Goal: Task Accomplishment & Management: Manage account settings

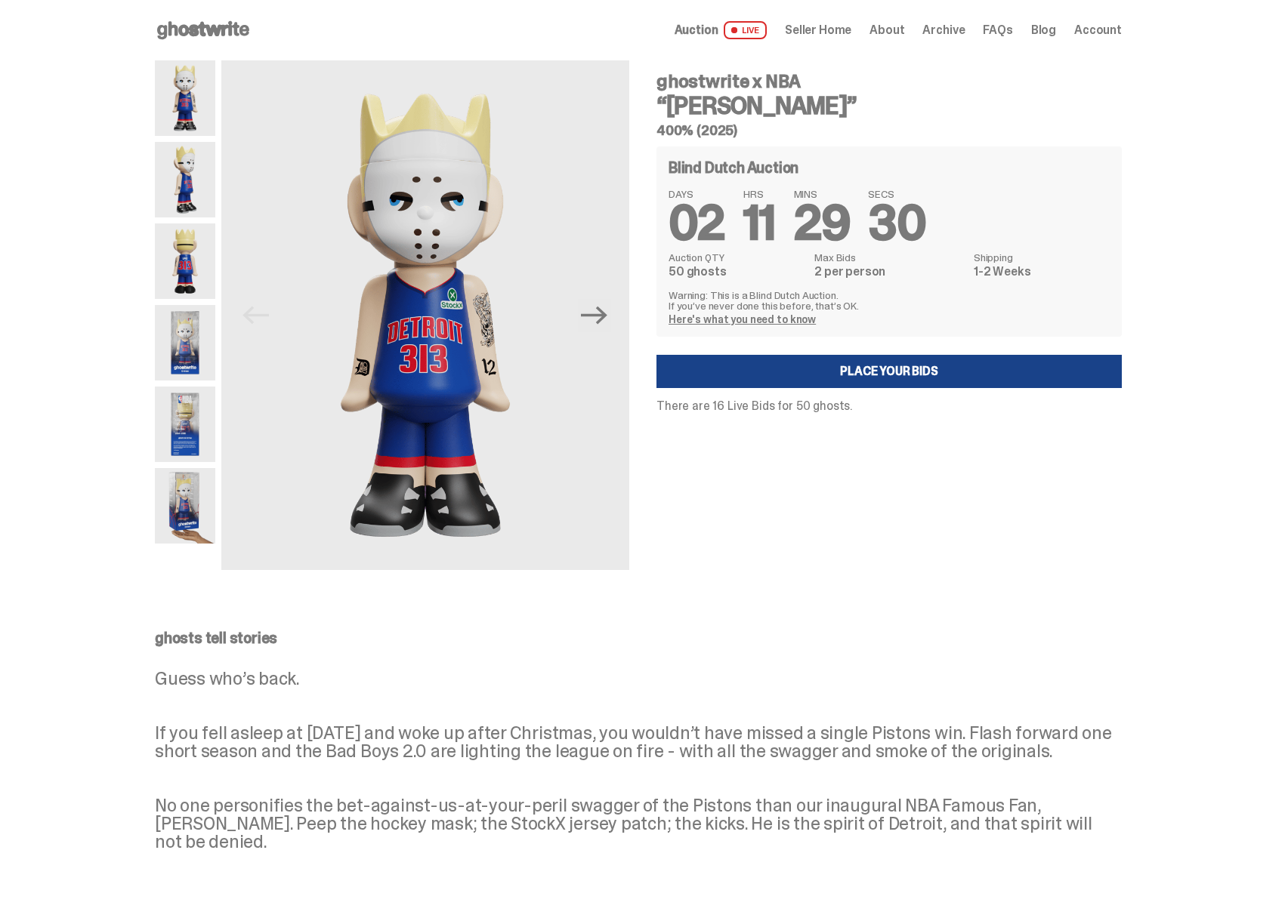
click at [222, 36] on icon at bounding box center [203, 30] width 96 height 24
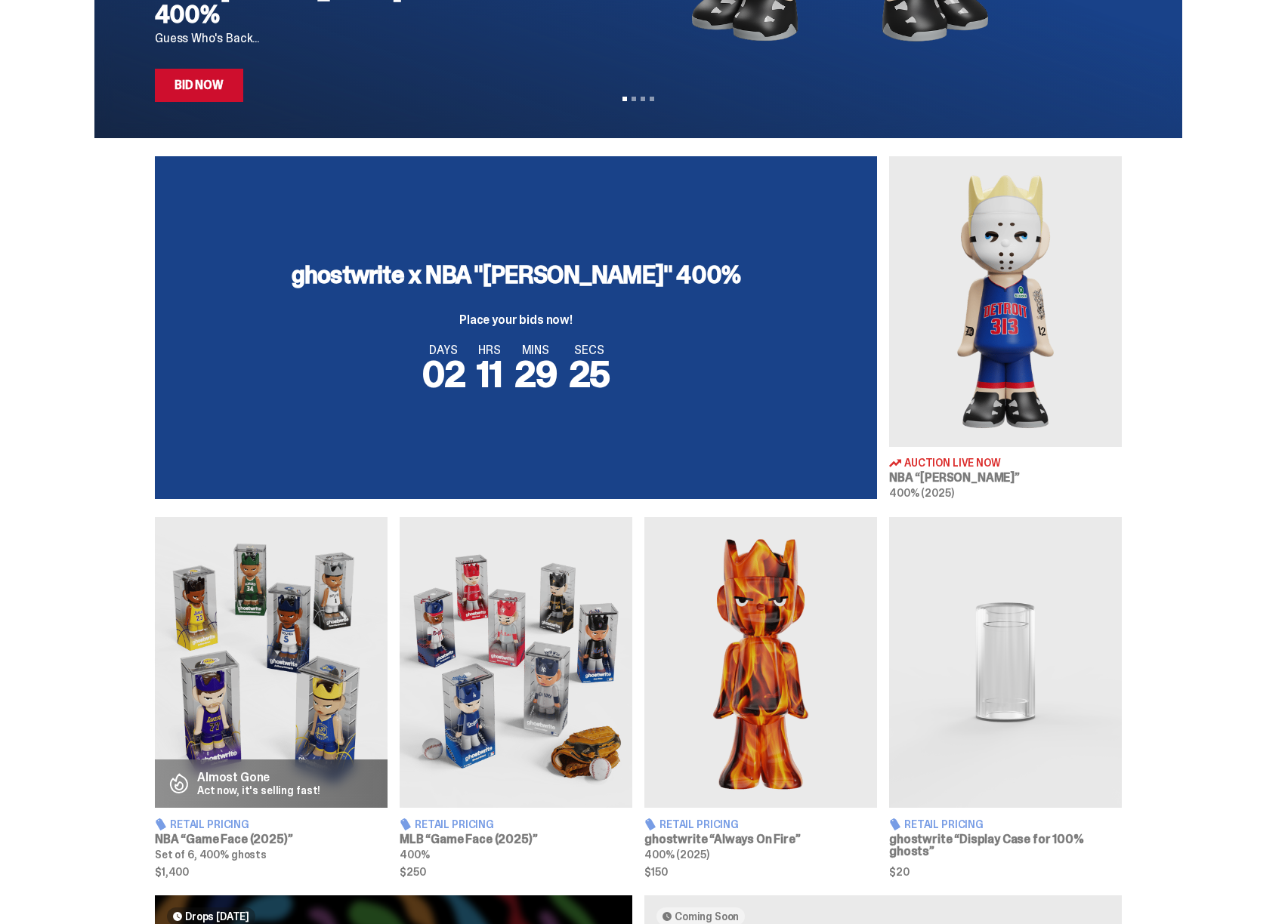
scroll to position [401, 0]
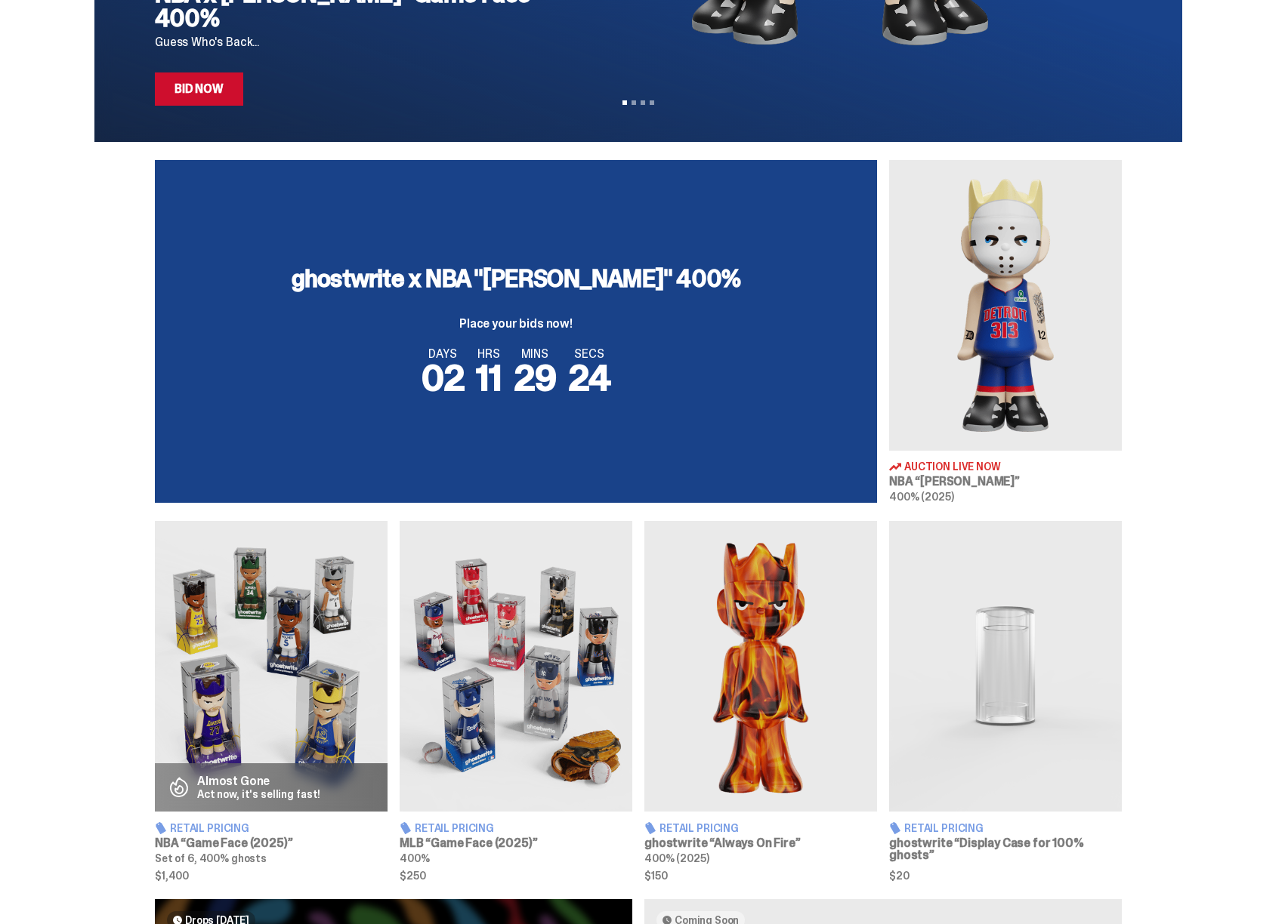
click at [1011, 342] on img at bounding box center [1005, 306] width 233 height 291
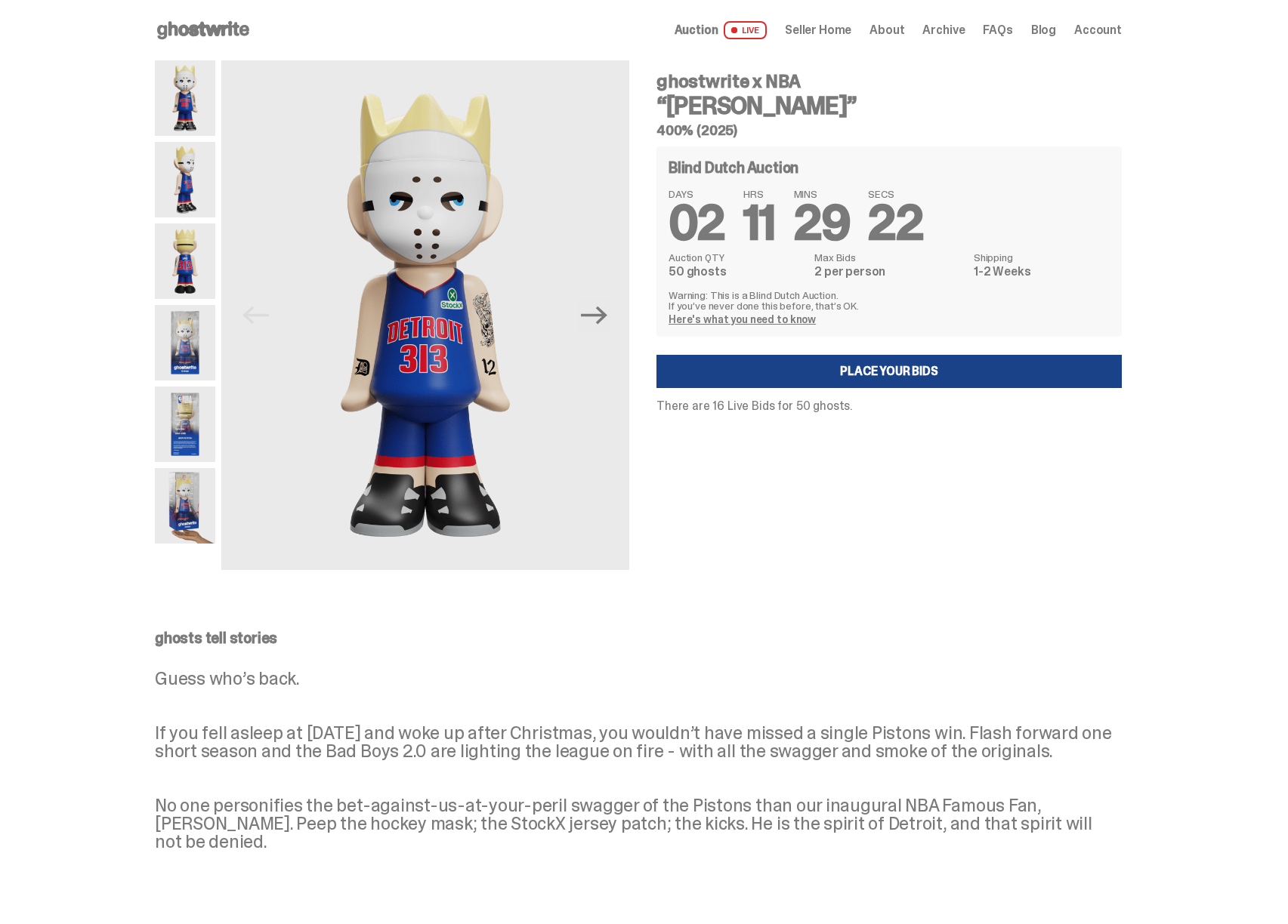
click at [843, 28] on span "Seller Home" at bounding box center [818, 30] width 66 height 12
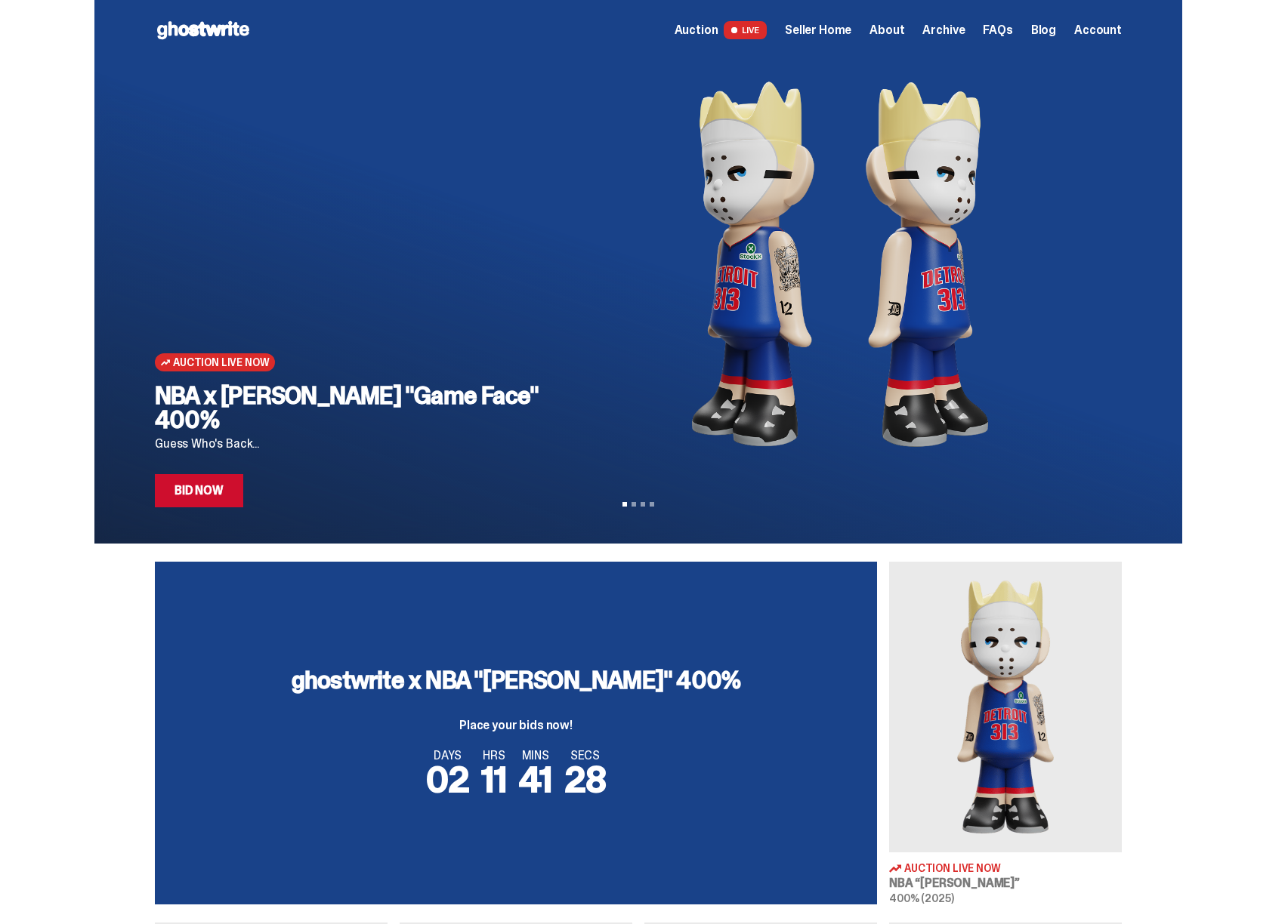
click at [847, 33] on span "Seller Home" at bounding box center [818, 30] width 66 height 12
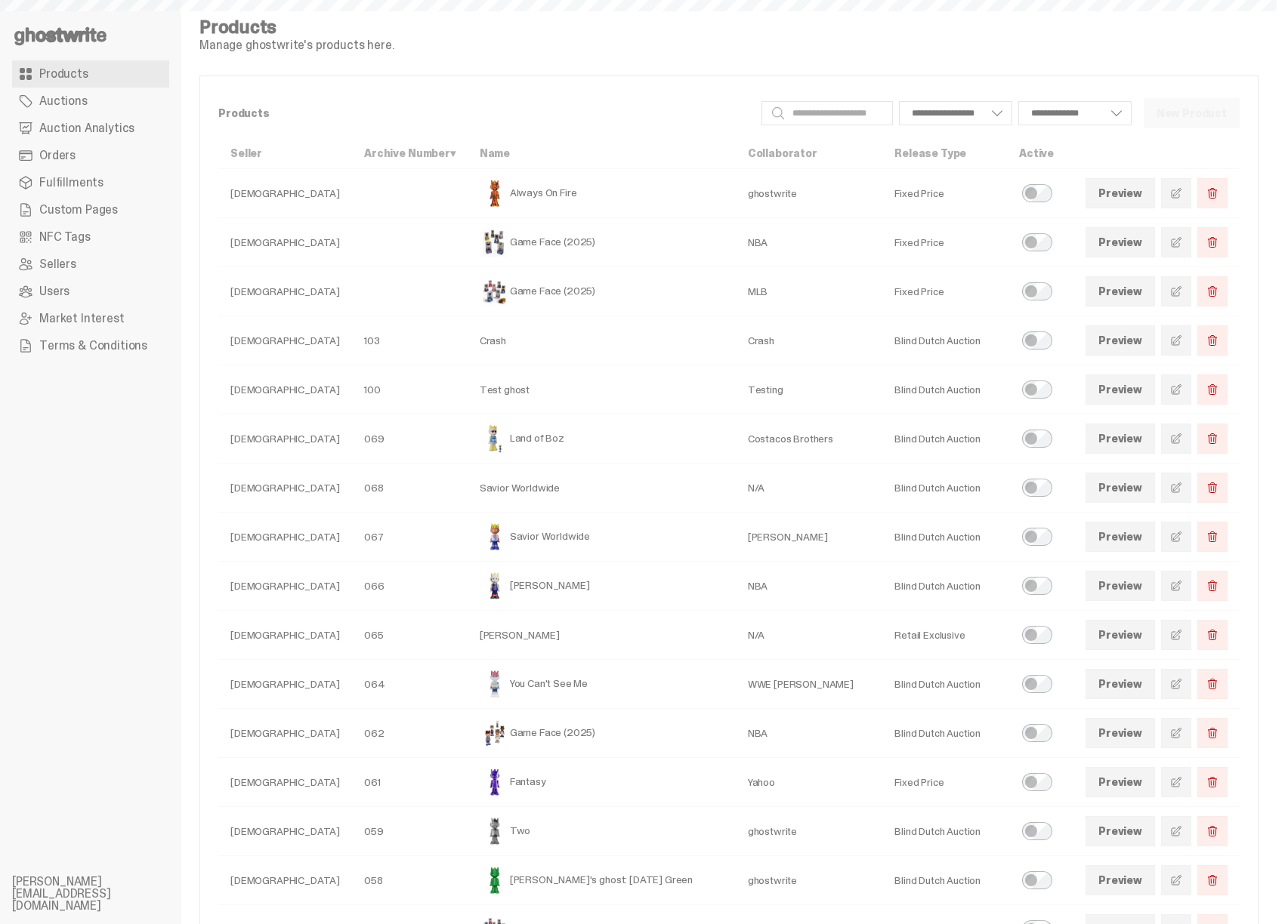
click at [86, 127] on span "Auction Analytics" at bounding box center [87, 128] width 95 height 12
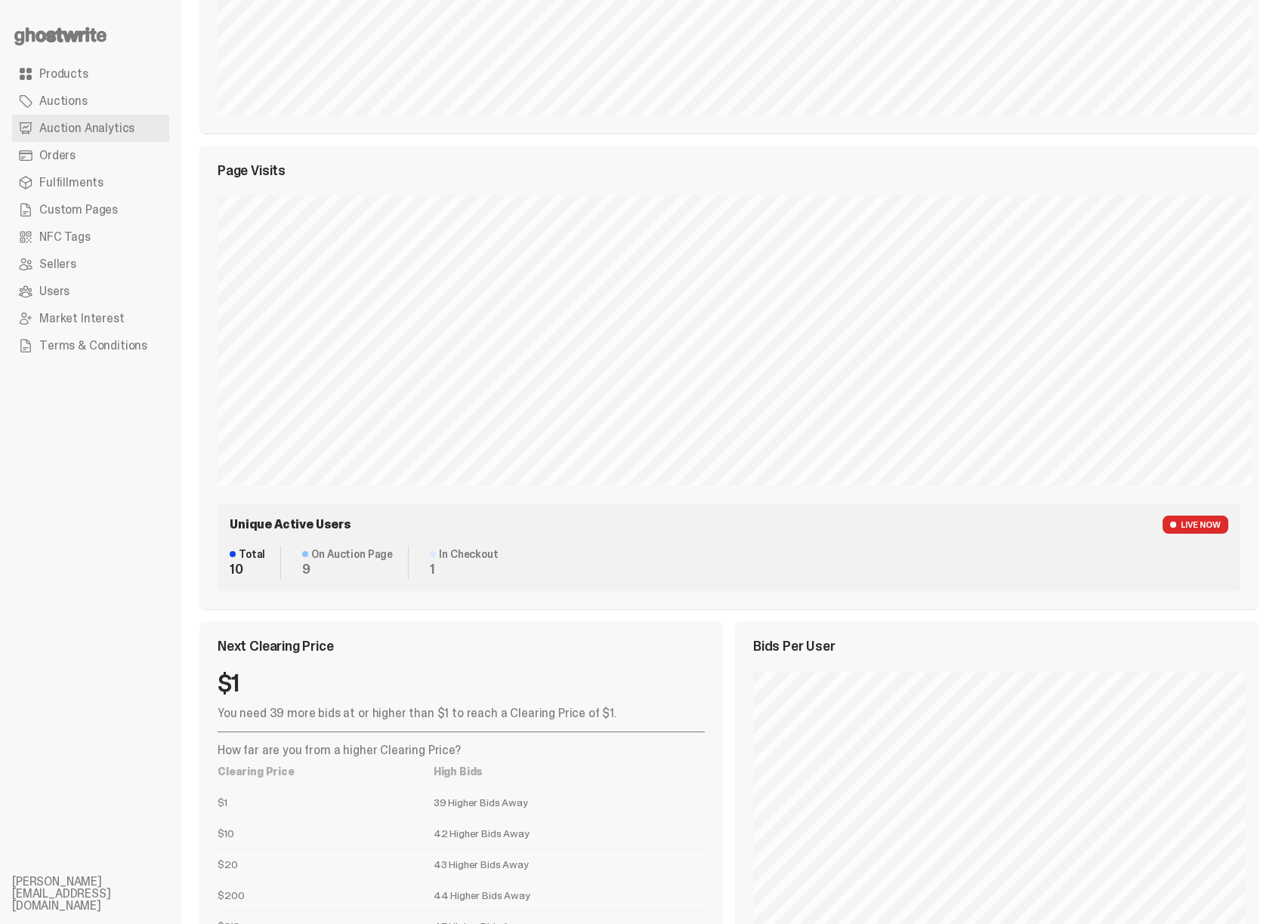
scroll to position [696, 0]
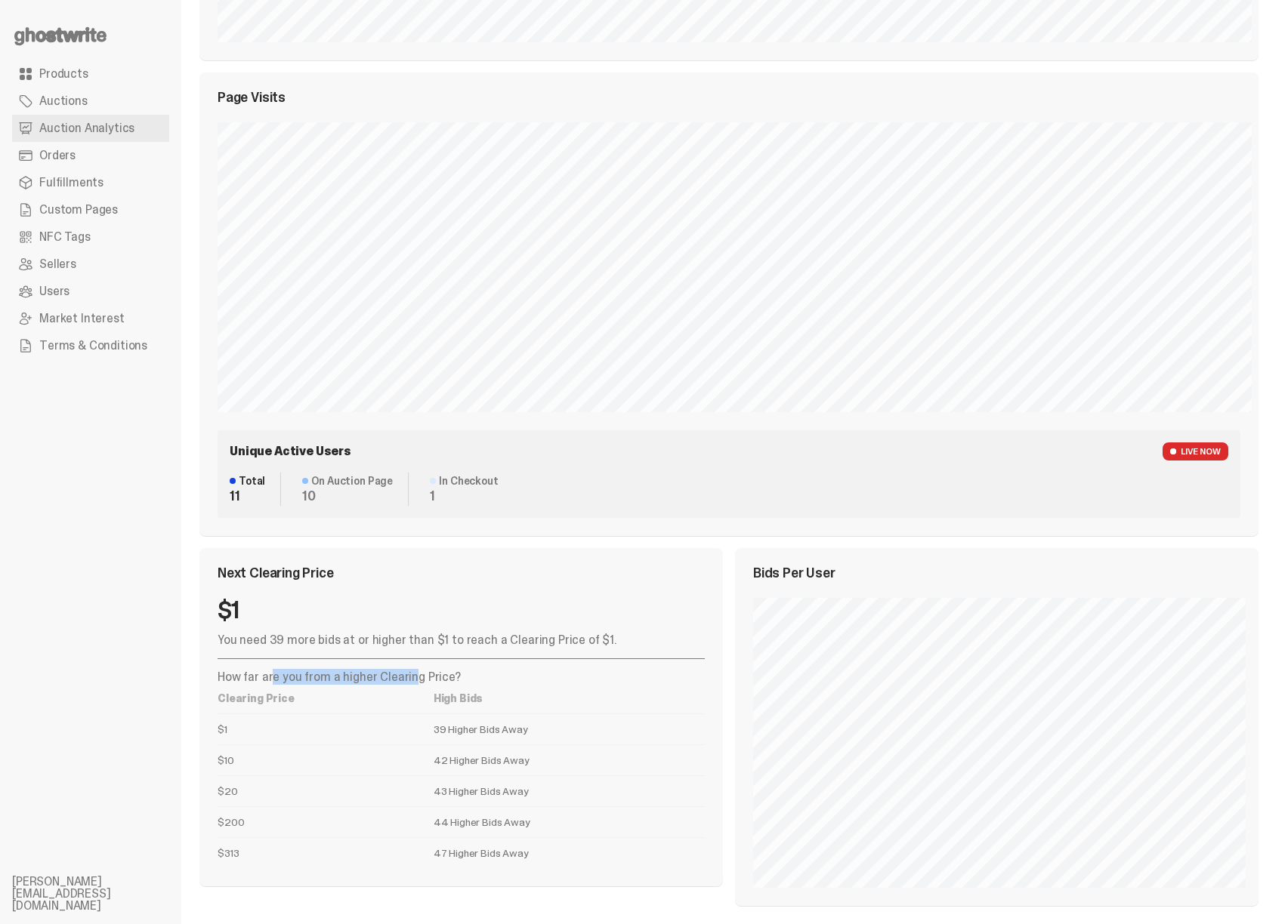
drag, startPoint x: 269, startPoint y: 673, endPoint x: 424, endPoint y: 676, distance: 155.0
click at [410, 676] on p "How far are you from a higher Clearing Price?" at bounding box center [460, 677] width 487 height 12
click at [425, 676] on p "How far are you from a higher Clearing Price?" at bounding box center [460, 677] width 487 height 12
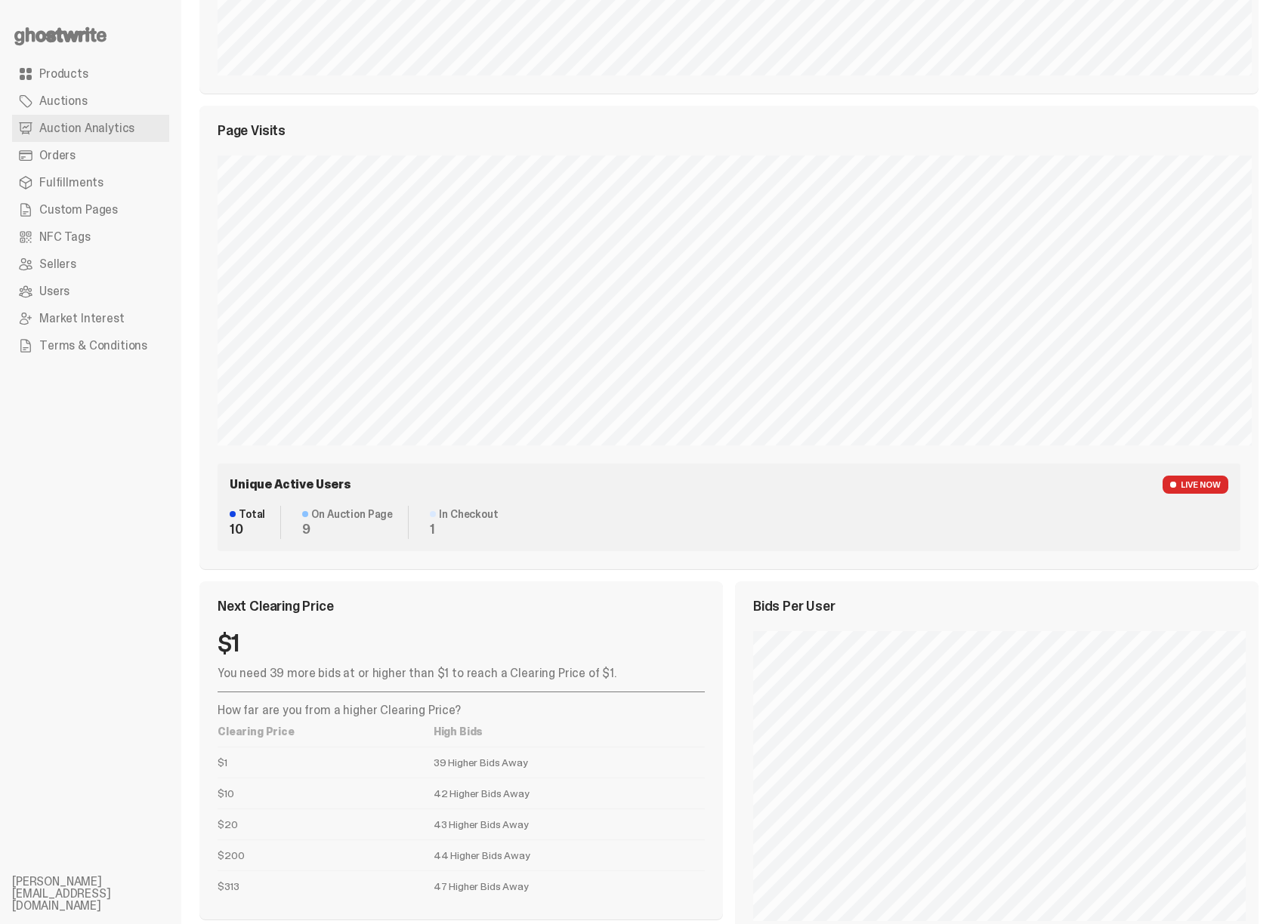
scroll to position [662, 0]
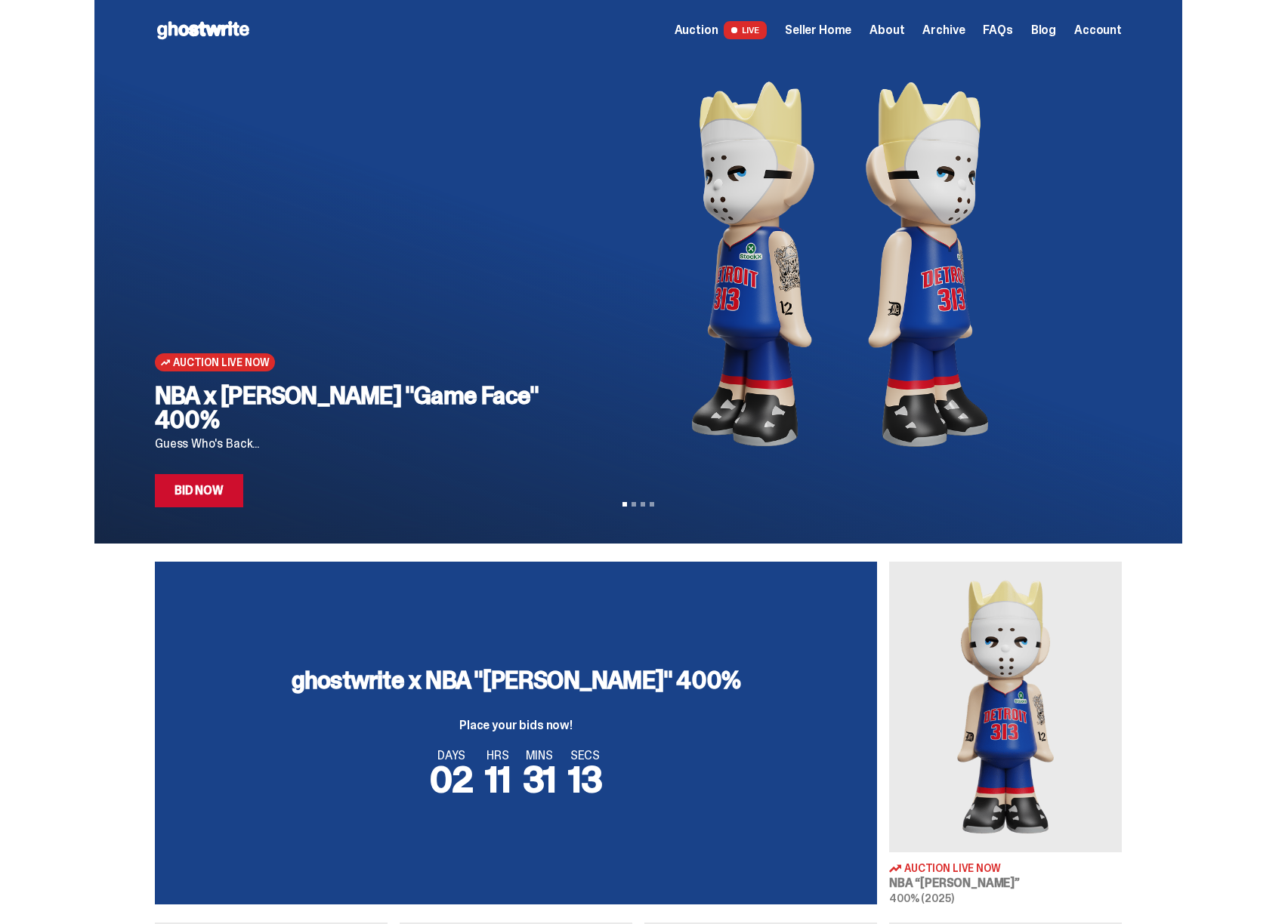
click at [836, 28] on span "Seller Home" at bounding box center [818, 30] width 66 height 12
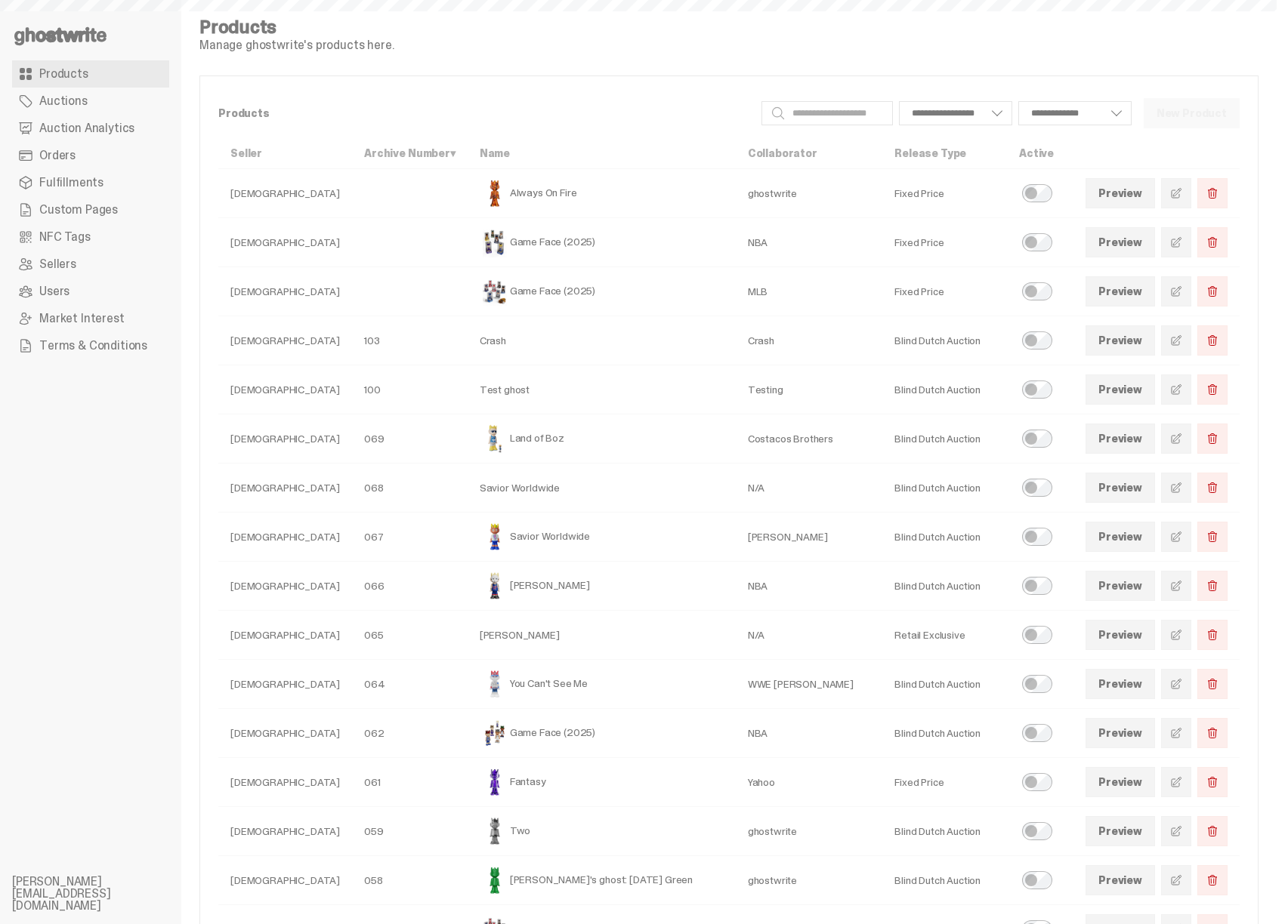
select select
click at [91, 212] on span "Custom Pages" at bounding box center [78, 210] width 78 height 12
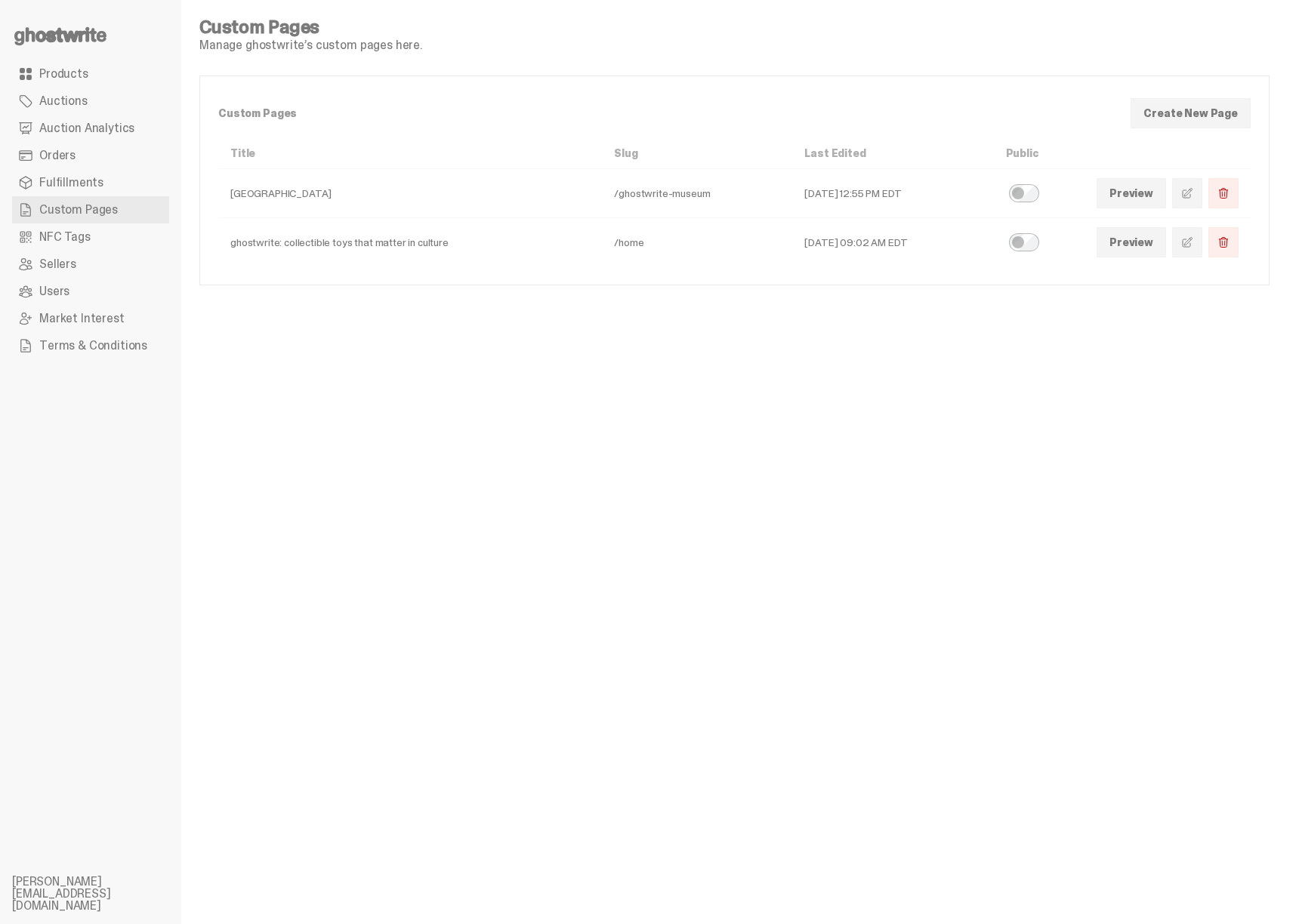
click at [95, 180] on span "Fulfillments" at bounding box center [71, 183] width 65 height 12
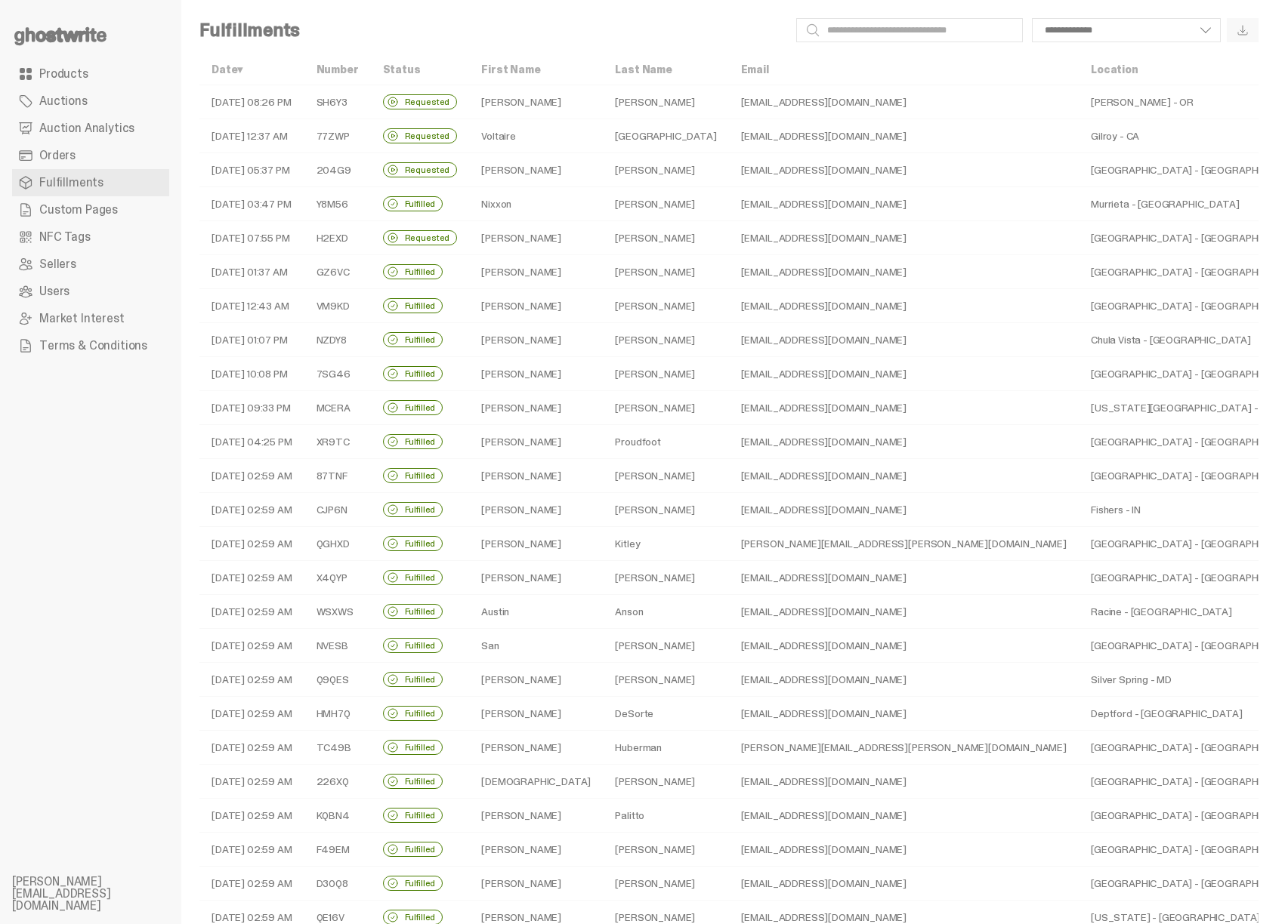
click at [98, 123] on span "Auction Analytics" at bounding box center [87, 128] width 95 height 12
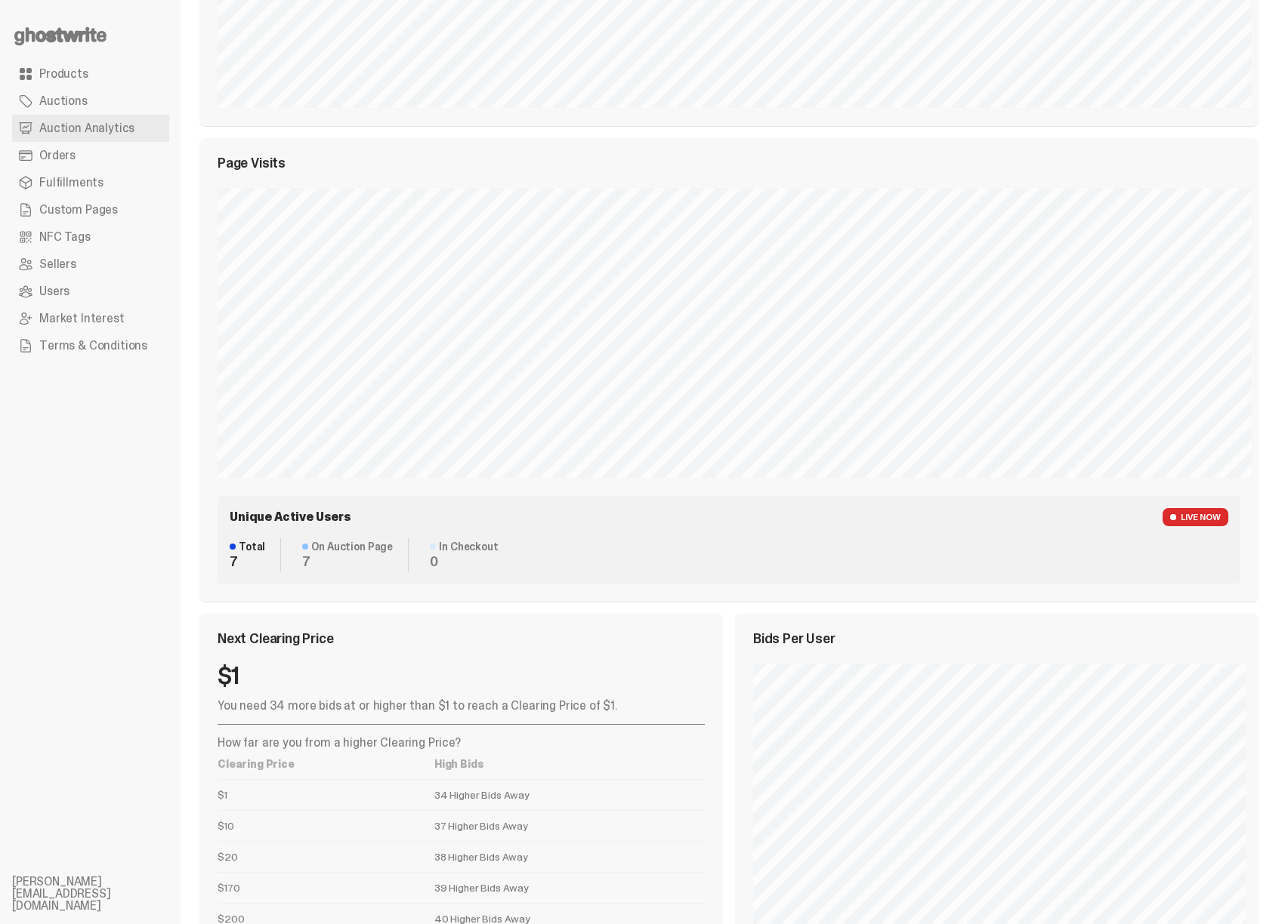
scroll to position [628, 0]
drag, startPoint x: 328, startPoint y: 555, endPoint x: 360, endPoint y: 554, distance: 32.0
click at [355, 554] on dl "On Auction Page 7" at bounding box center [347, 557] width 121 height 34
click at [360, 554] on dt "On Auction Page" at bounding box center [347, 549] width 90 height 10
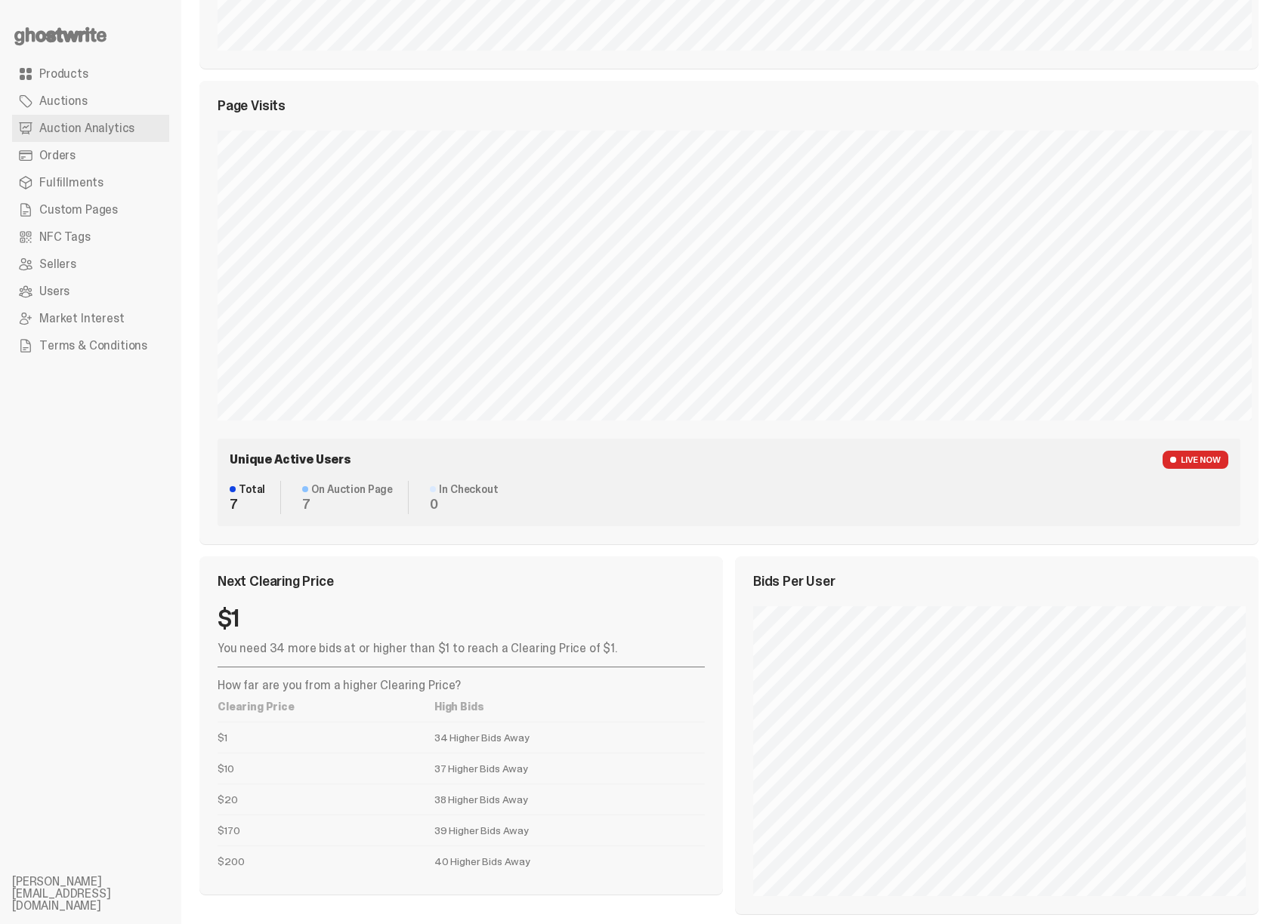
scroll to position [696, 0]
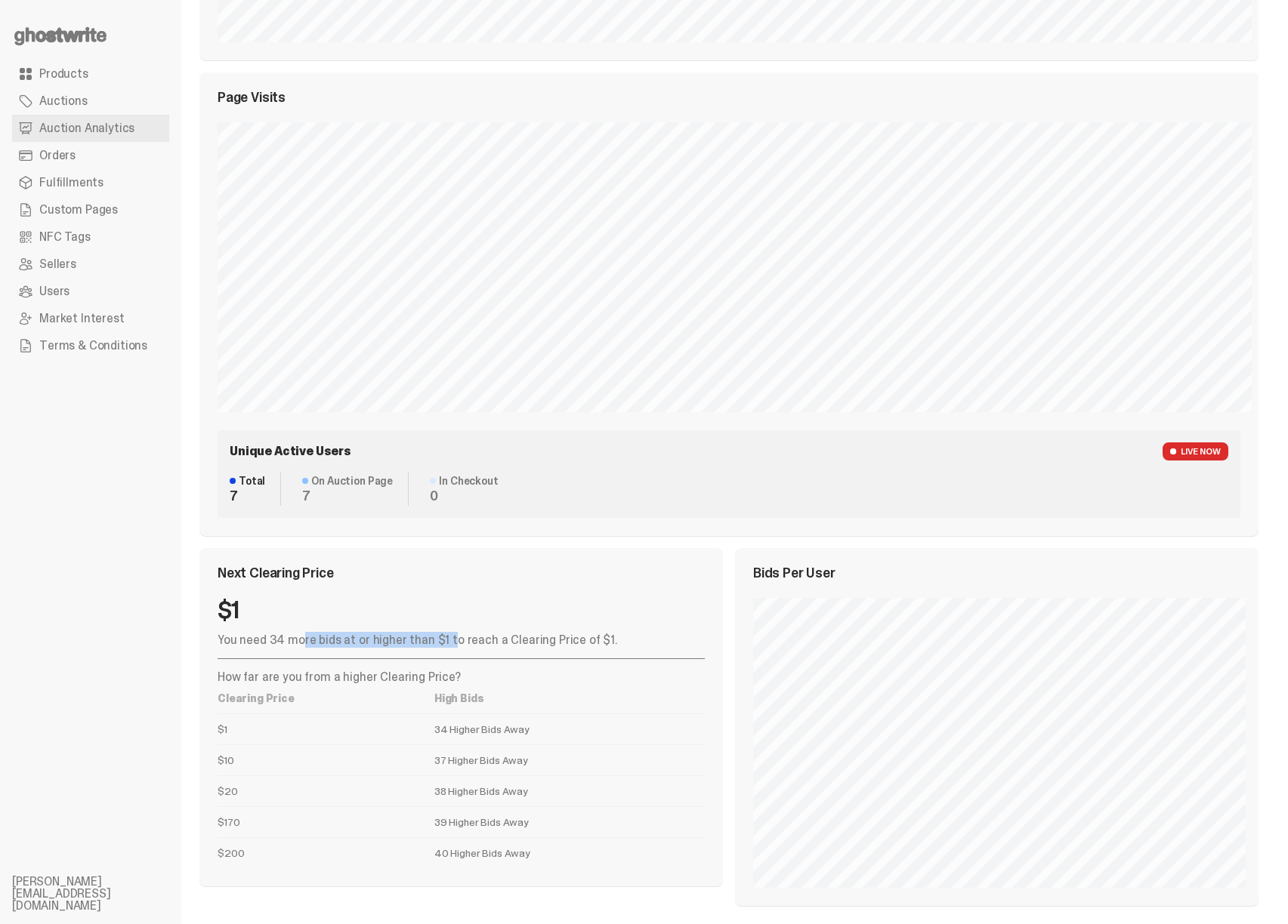
drag, startPoint x: 257, startPoint y: 642, endPoint x: 409, endPoint y: 646, distance: 152.1
click at [409, 646] on p "You need 34 more bids at or higher than $1 to reach a Clearing Price of $1." at bounding box center [460, 640] width 487 height 12
drag, startPoint x: 464, startPoint y: 650, endPoint x: 527, endPoint y: 650, distance: 63.0
click at [527, 650] on div "You need 34 more bids at or higher than $1 to reach a Clearing Price of $1. How…" at bounding box center [460, 751] width 487 height 234
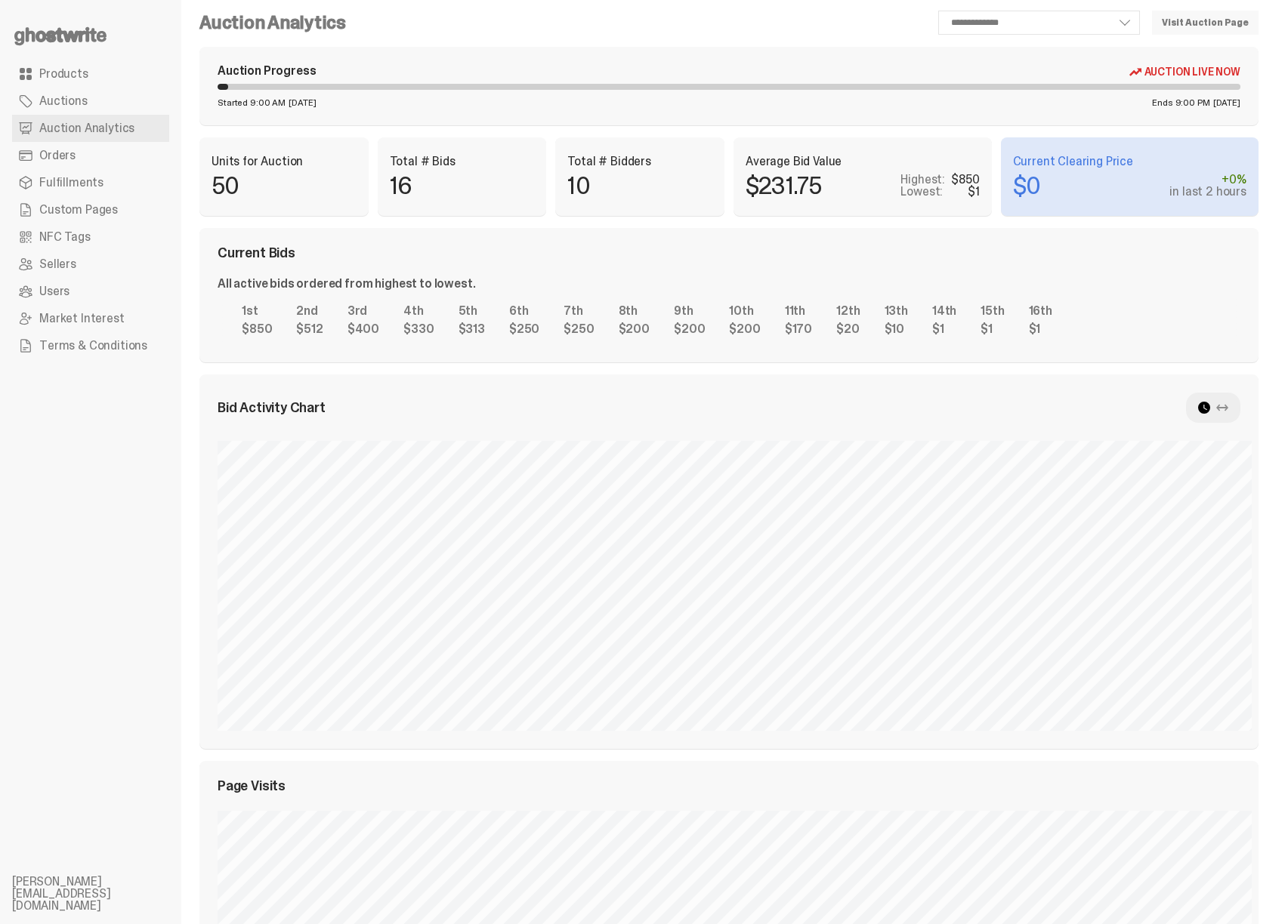
scroll to position [0, 0]
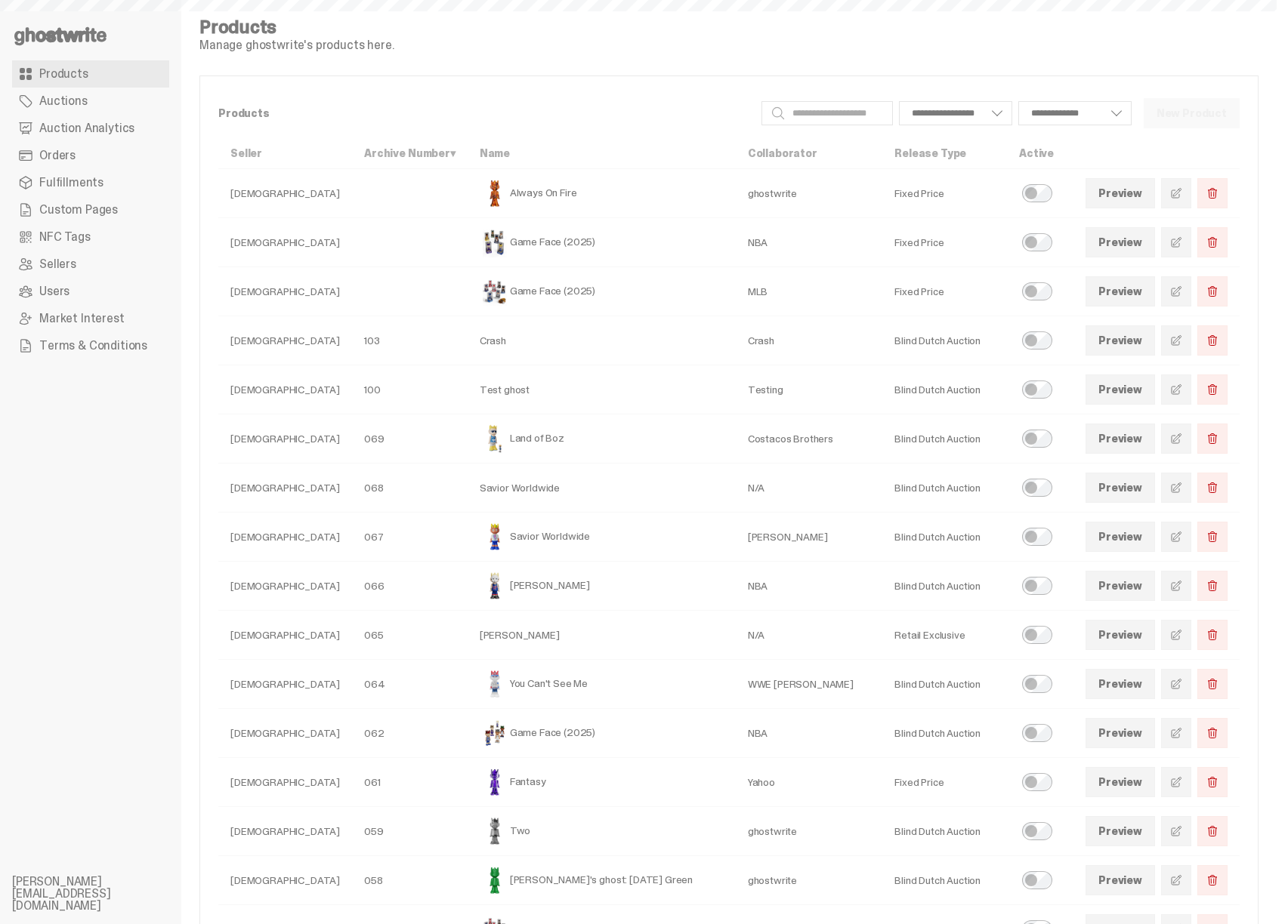
click at [99, 95] on link "Auctions" at bounding box center [90, 102] width 157 height 28
select select
click at [103, 208] on span "Custom Pages" at bounding box center [78, 210] width 78 height 12
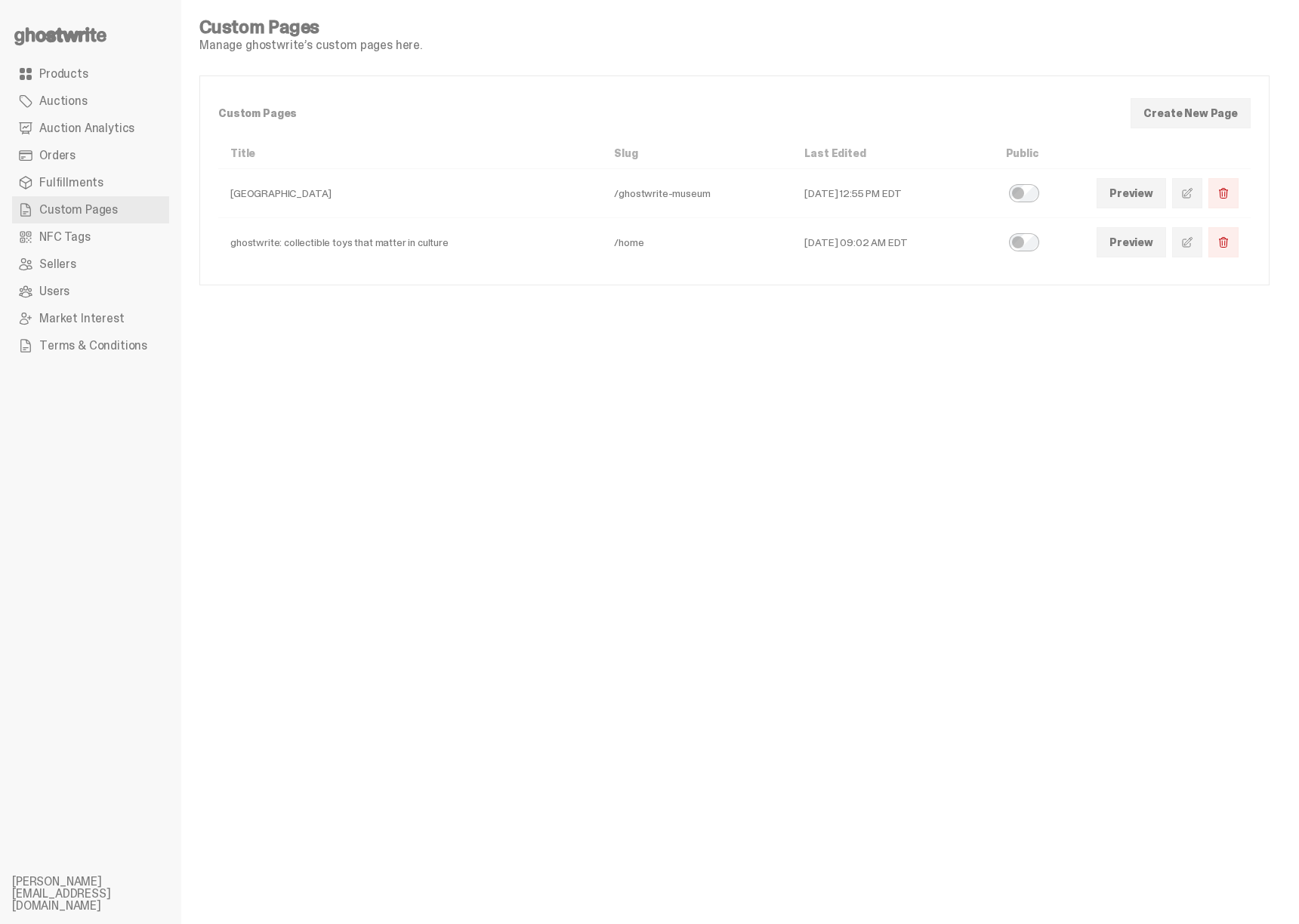
click at [1184, 244] on span at bounding box center [1187, 242] width 12 height 12
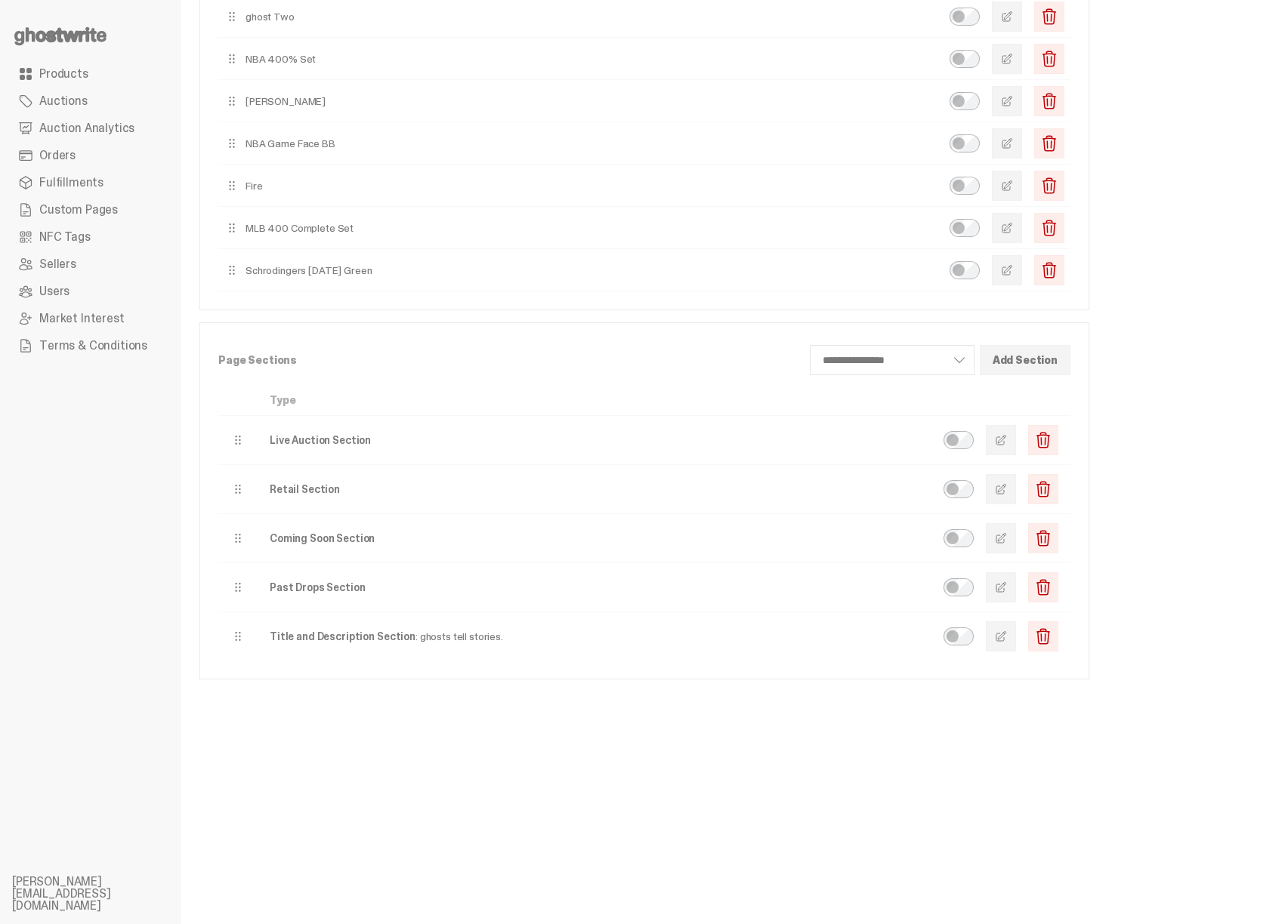
scroll to position [288, 0]
click at [1005, 435] on button "button" at bounding box center [1000, 438] width 30 height 30
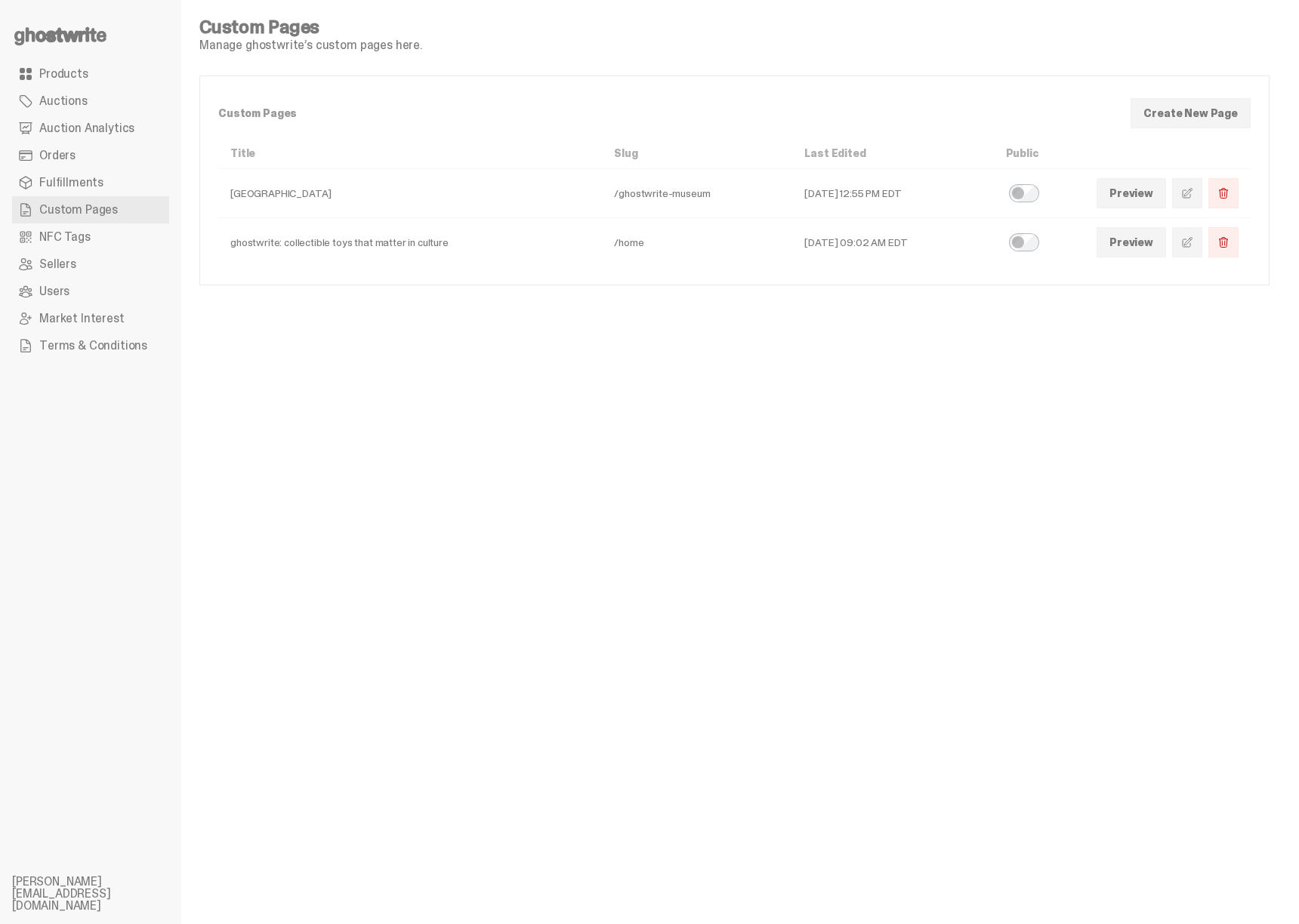
click at [1187, 248] on link at bounding box center [1187, 242] width 30 height 30
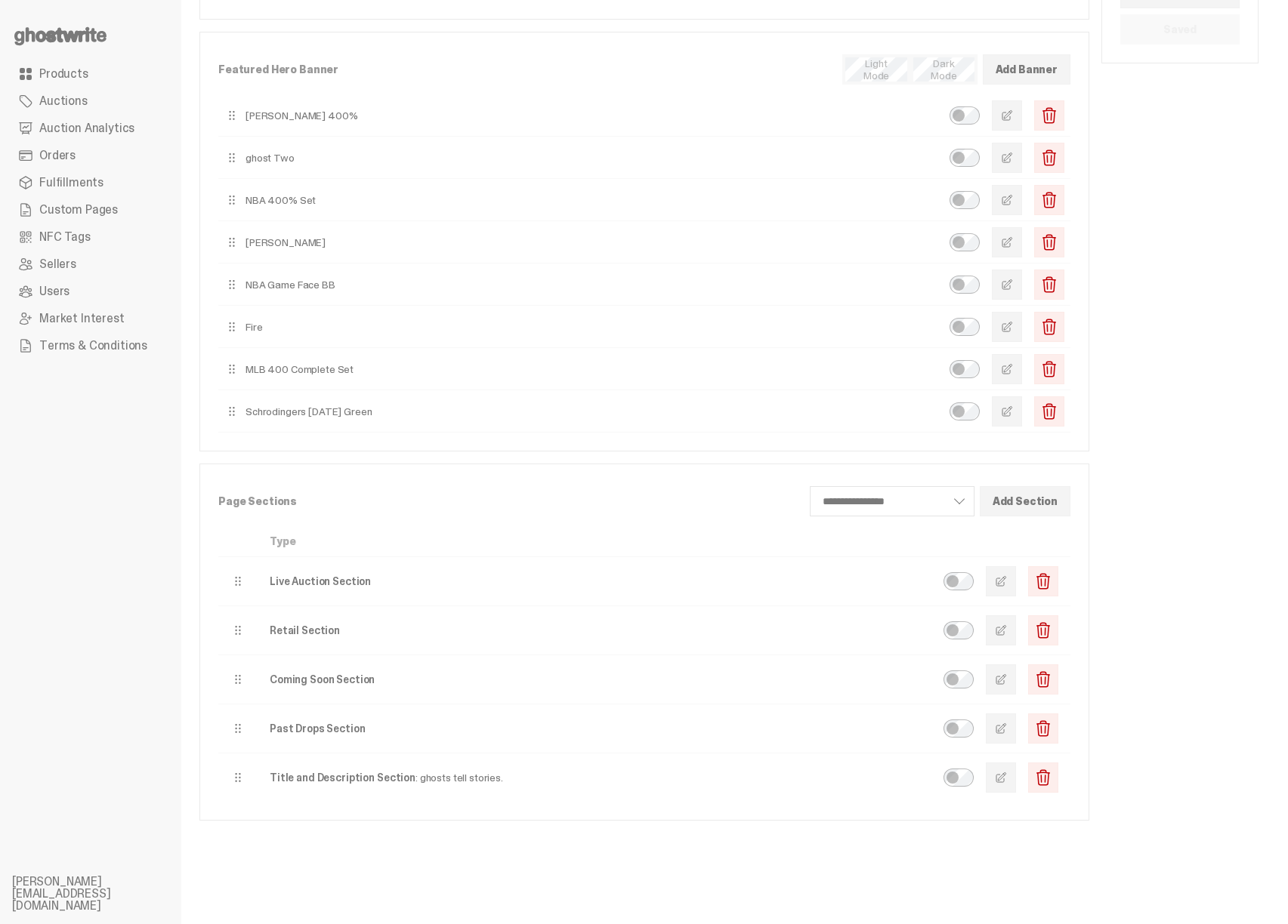
scroll to position [320, 0]
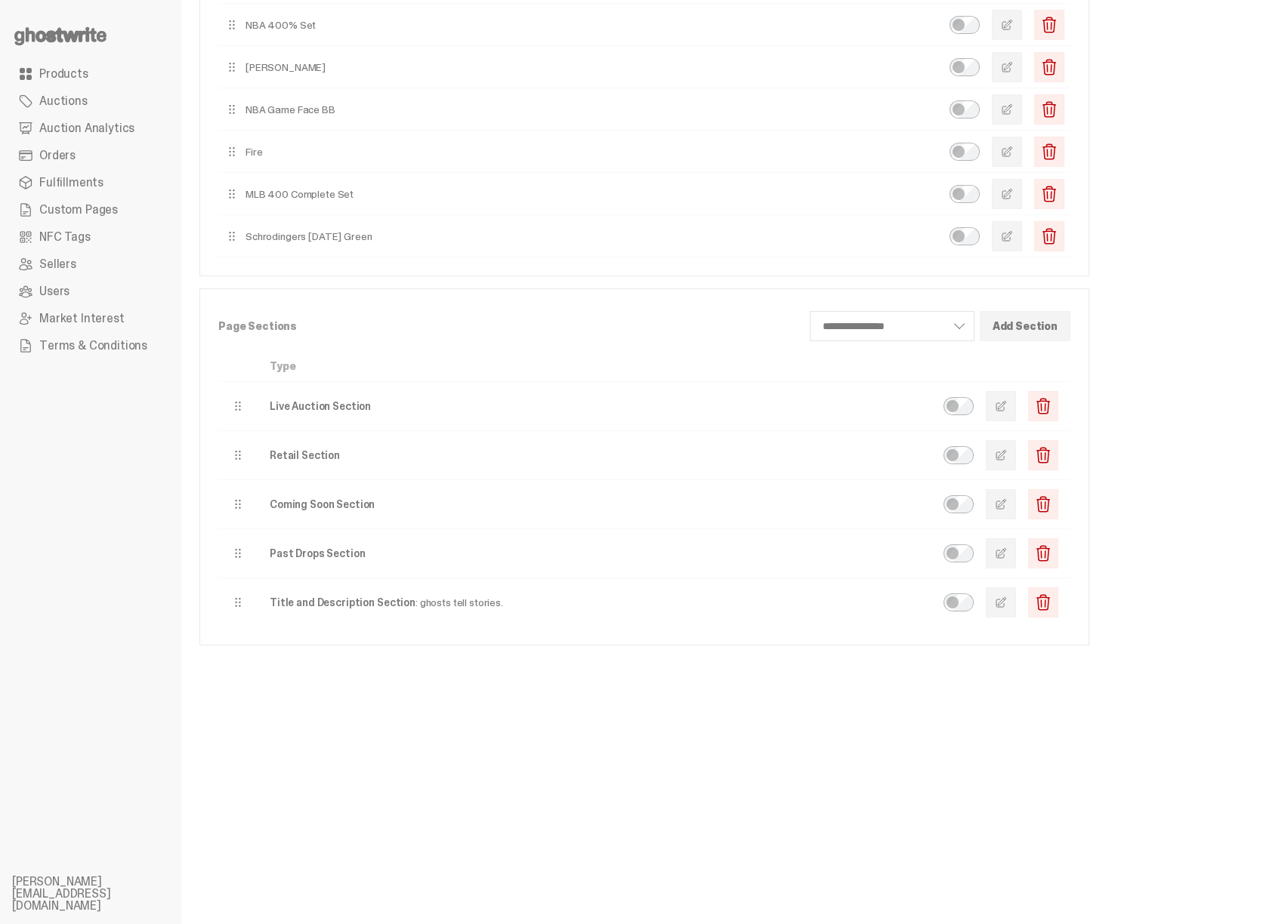
click at [1003, 503] on button "button" at bounding box center [1000, 504] width 30 height 30
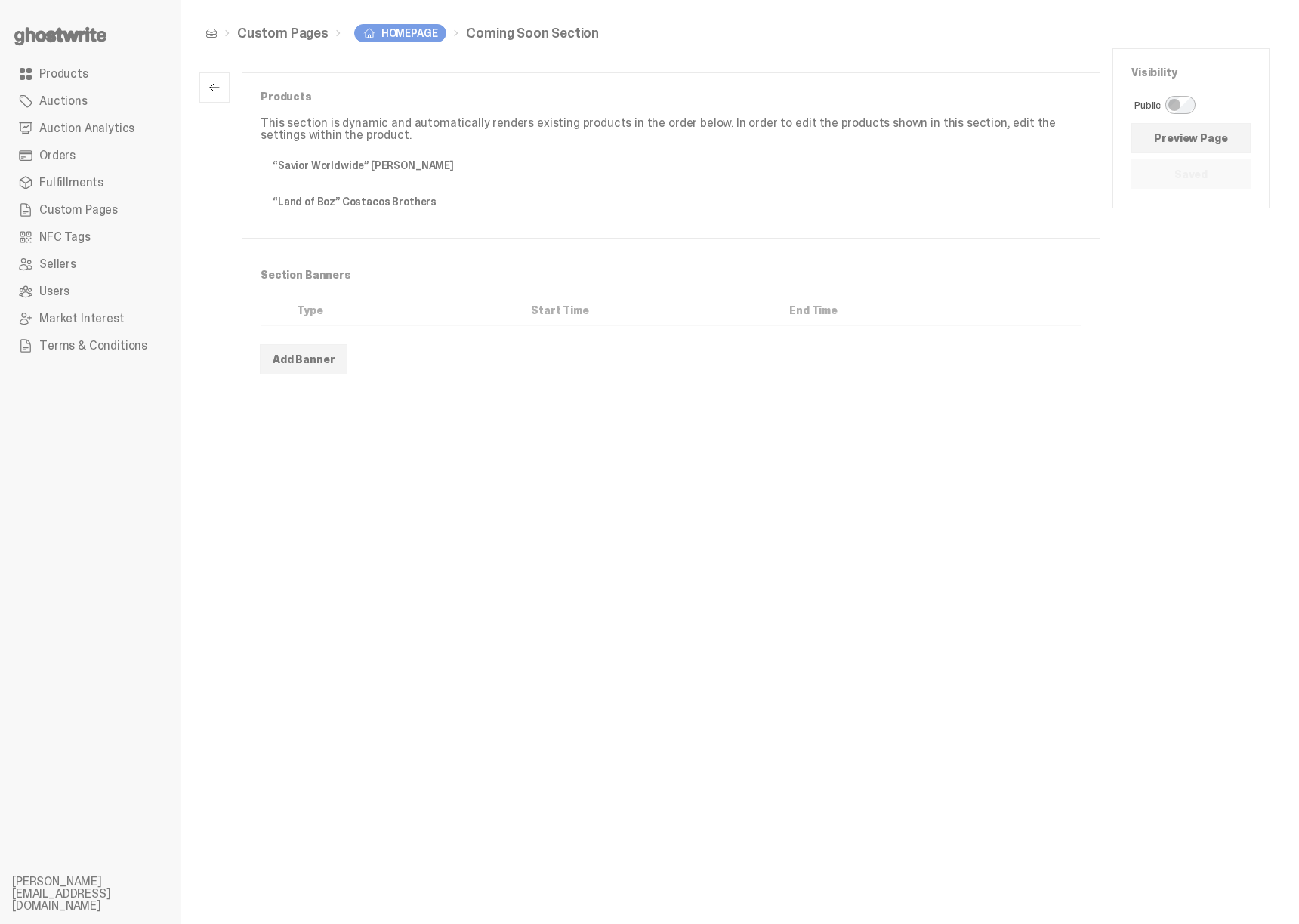
click at [208, 83] on span "button" at bounding box center [214, 88] width 12 height 12
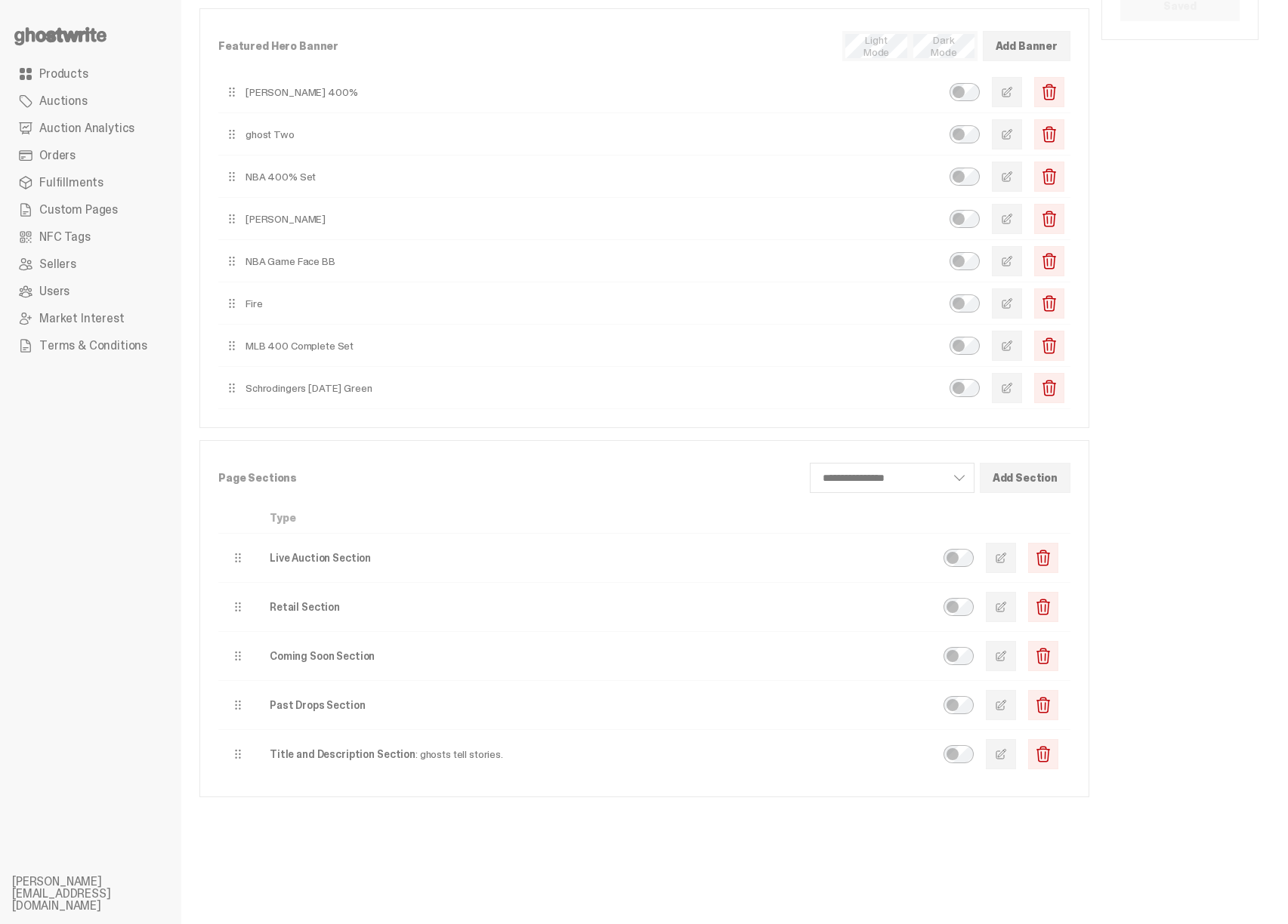
scroll to position [313, 0]
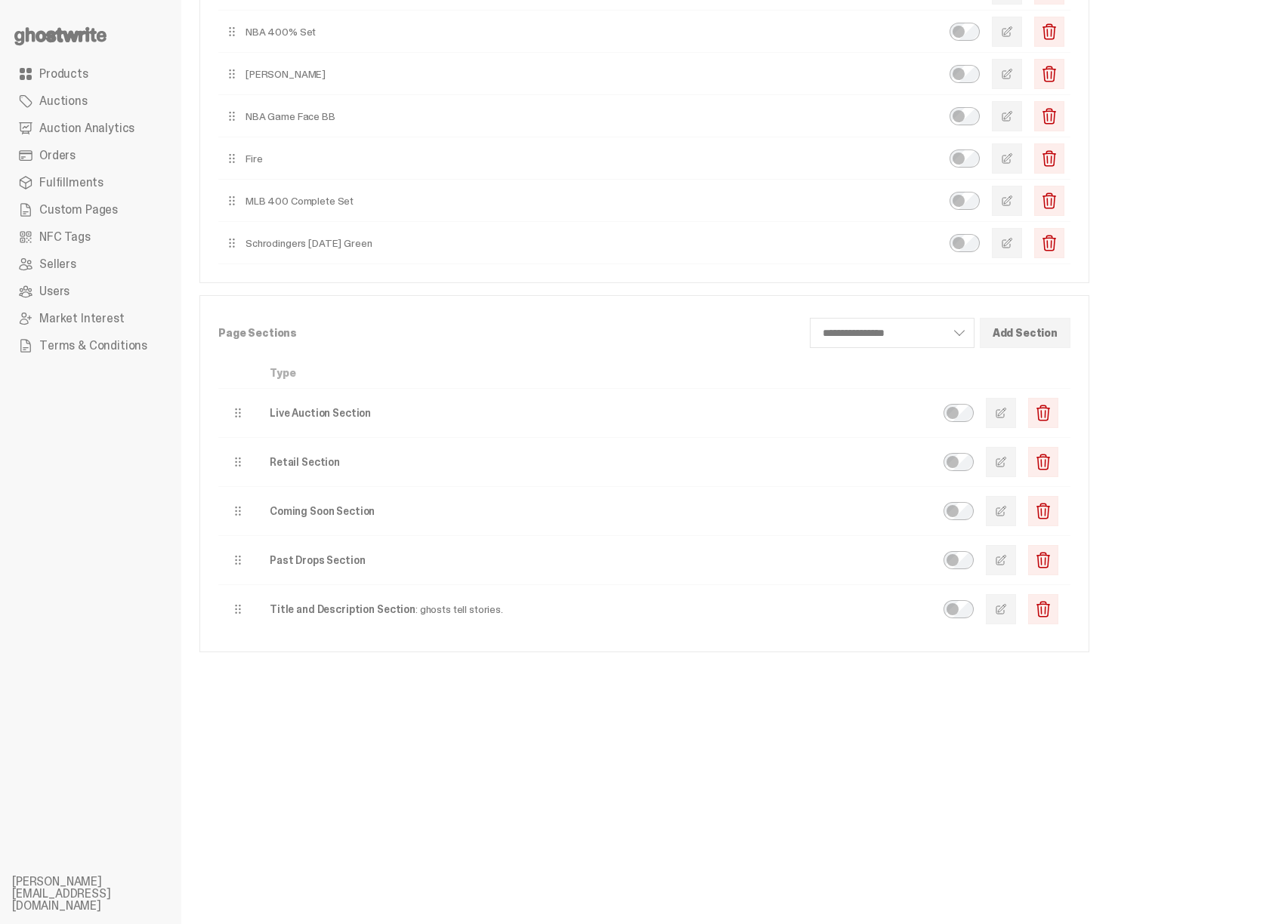
click at [1000, 456] on button "button" at bounding box center [1000, 462] width 30 height 30
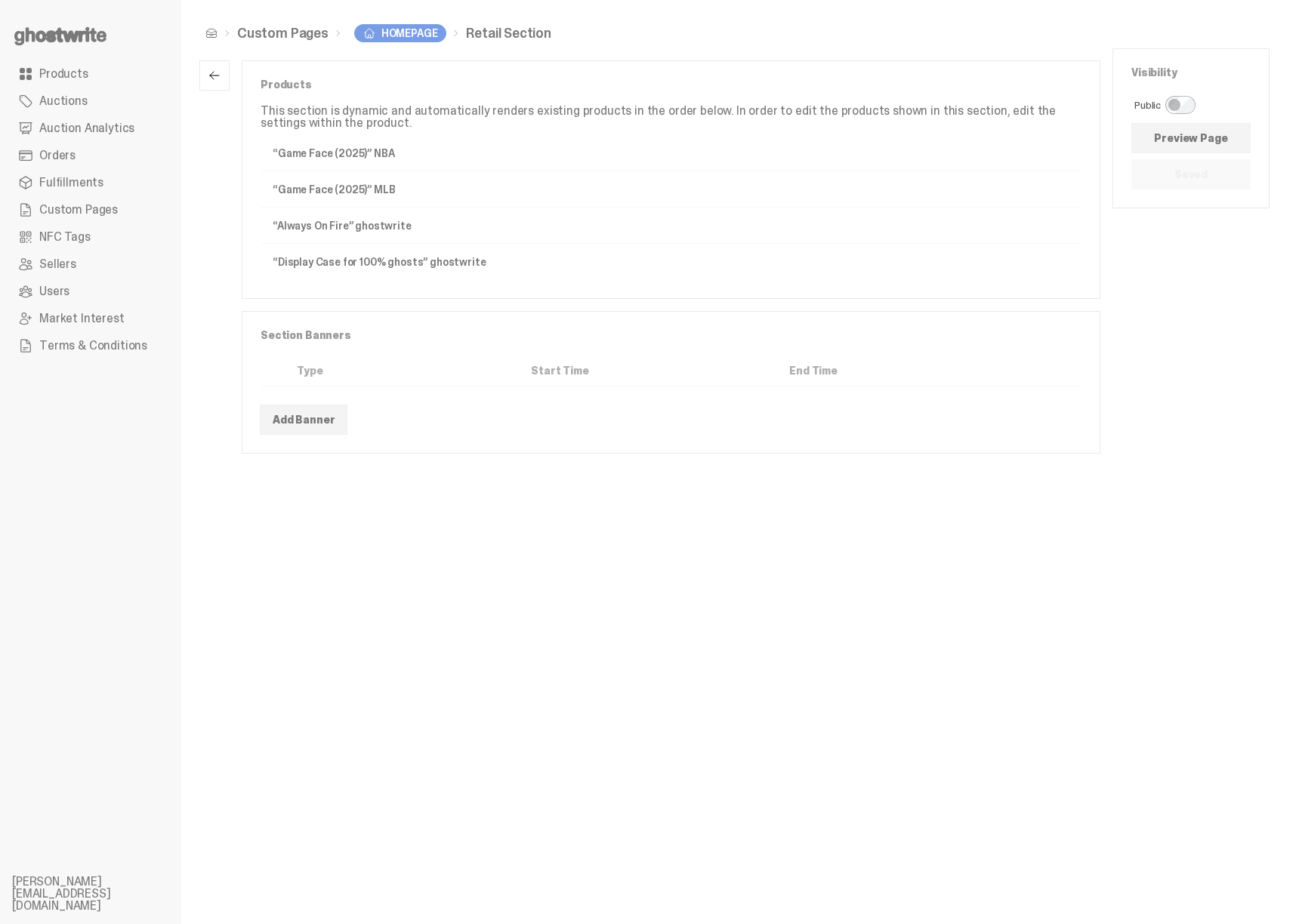
click at [217, 83] on button "button" at bounding box center [214, 75] width 30 height 30
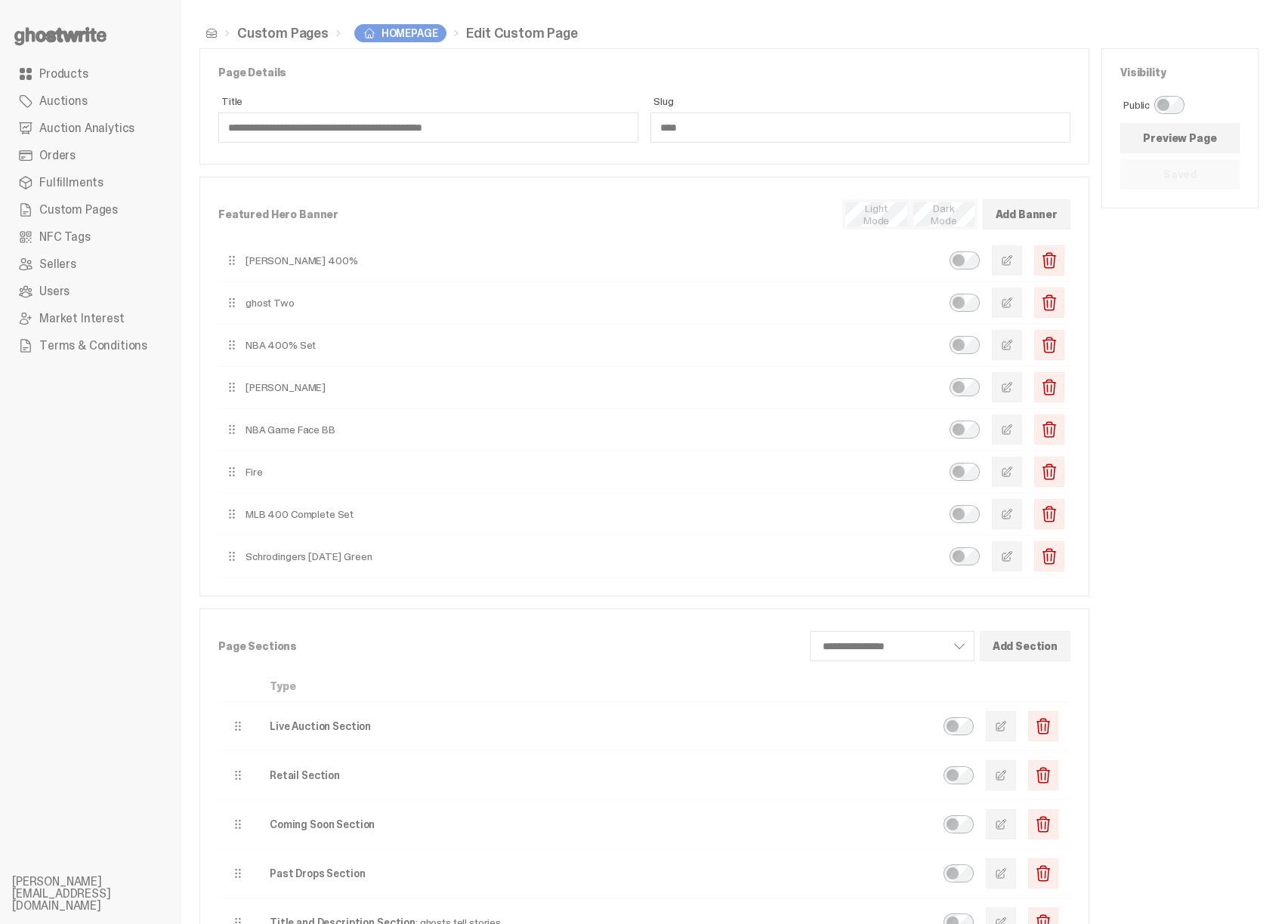
click at [999, 716] on button "button" at bounding box center [1000, 726] width 30 height 30
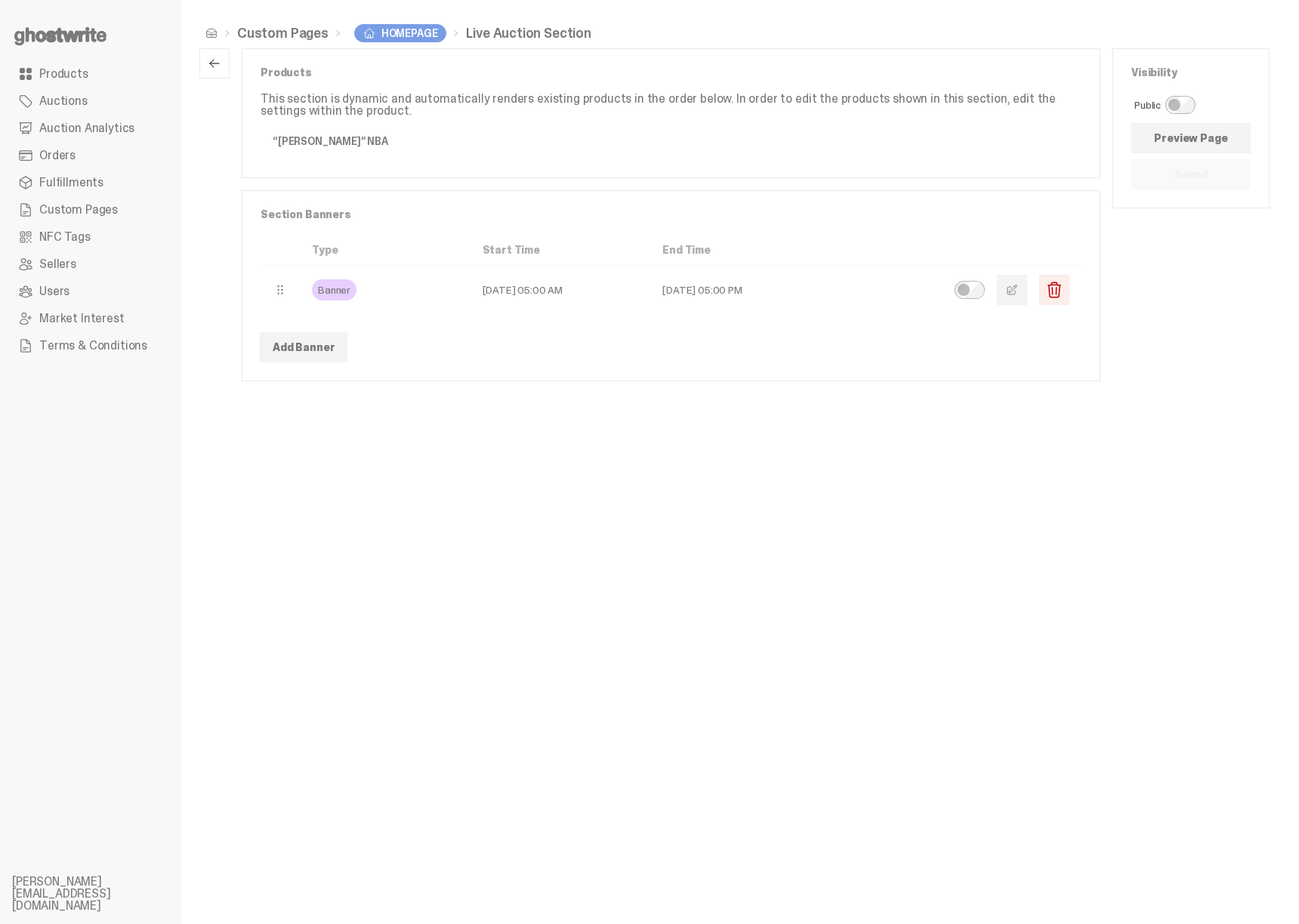
click at [217, 65] on span "button" at bounding box center [214, 64] width 12 height 12
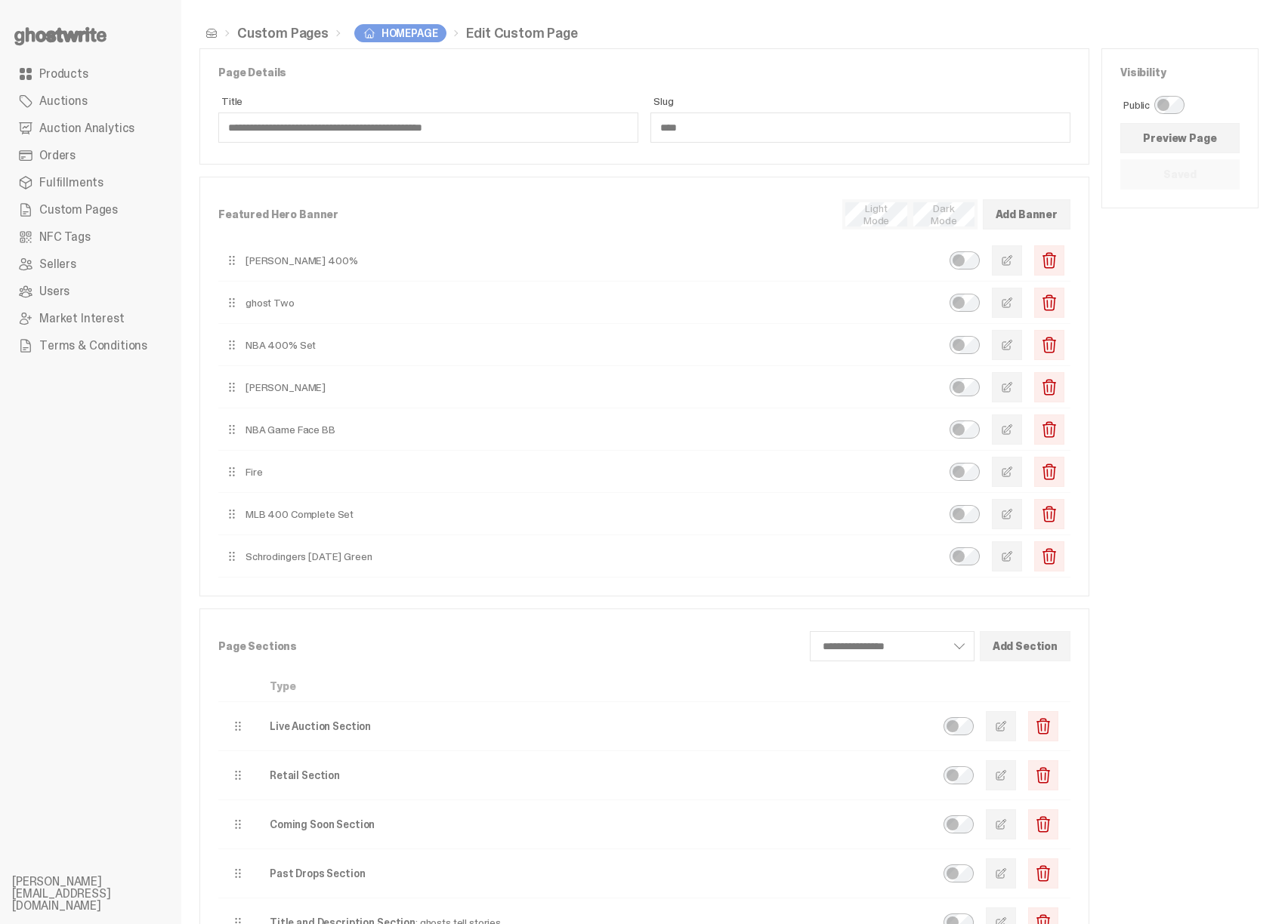
click at [65, 122] on span "Auction Analytics" at bounding box center [87, 128] width 95 height 12
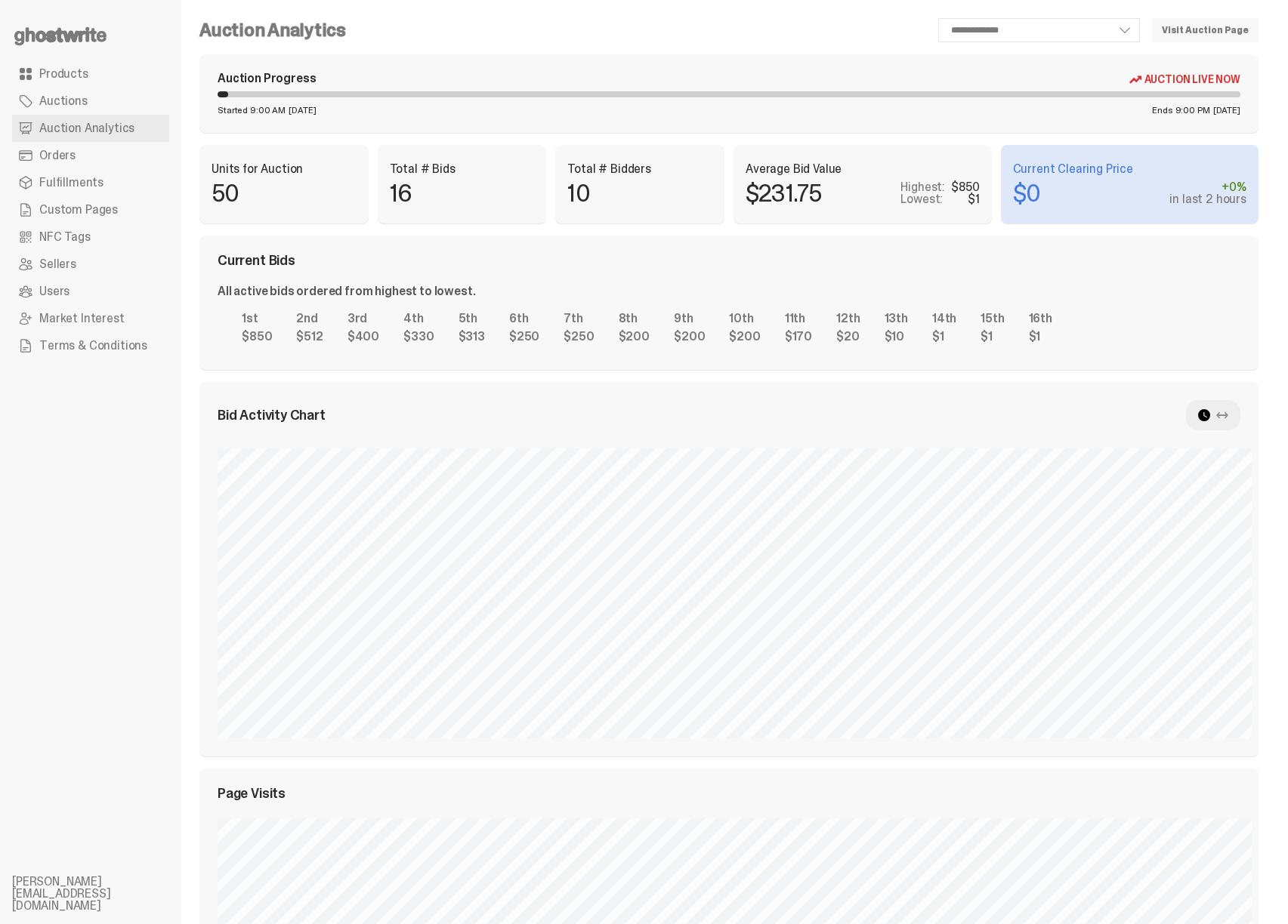
click at [1228, 407] on div at bounding box center [1212, 415] width 54 height 30
click at [1228, 416] on icon at bounding box center [1222, 415] width 12 height 12
click at [1209, 412] on icon at bounding box center [1204, 415] width 12 height 12
click at [1228, 414] on use at bounding box center [1222, 415] width 12 height 7
select select "**"
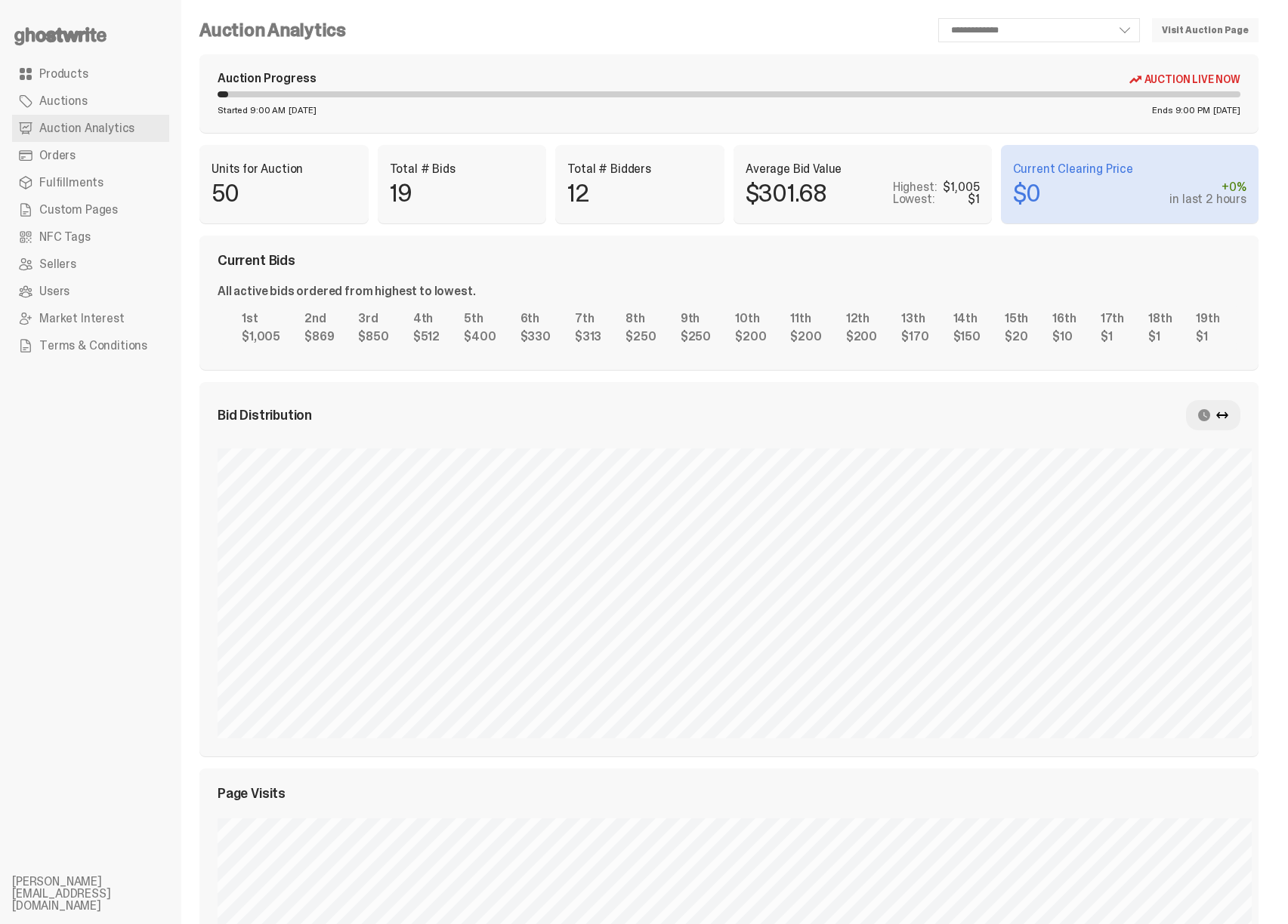
click at [88, 38] on use at bounding box center [60, 36] width 92 height 18
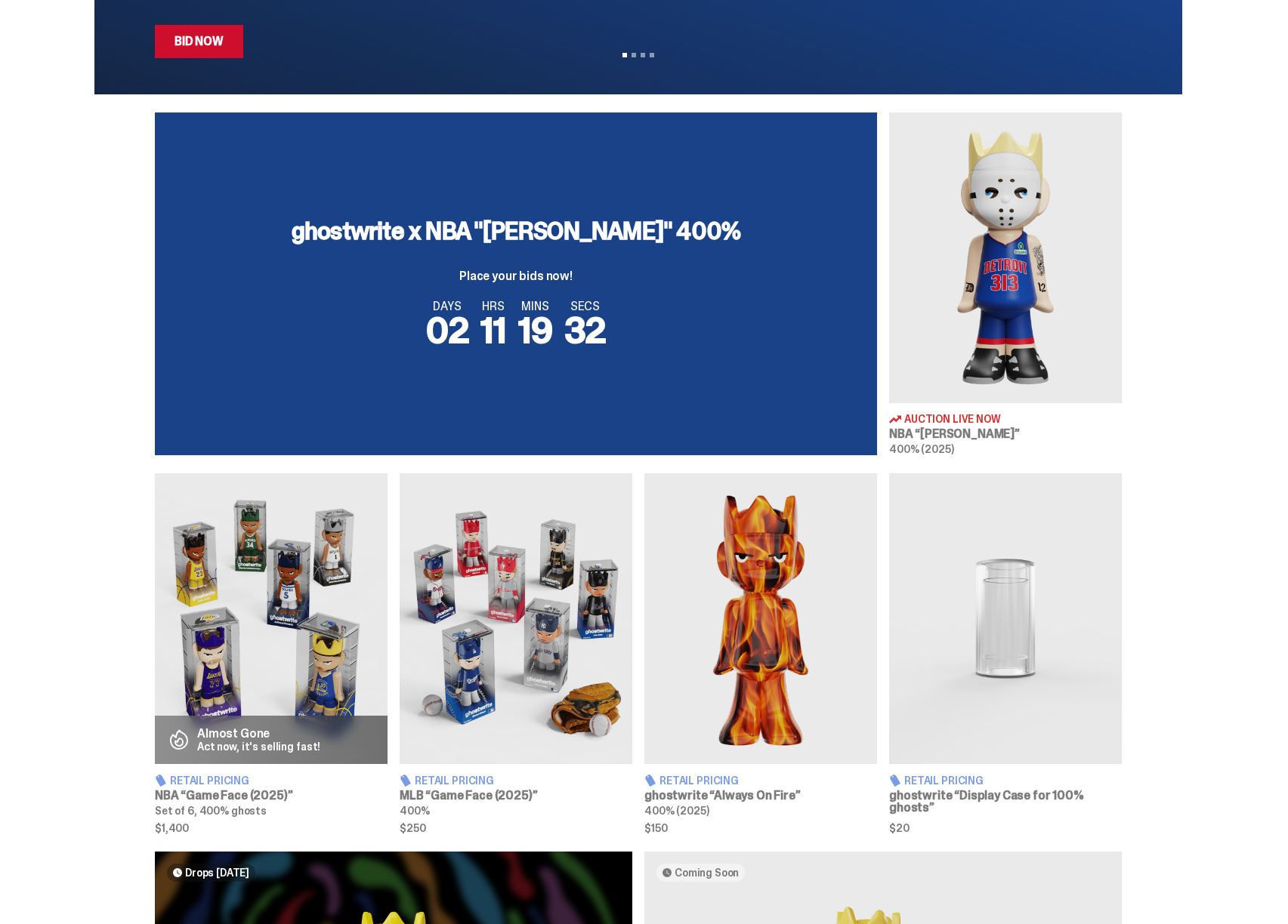
scroll to position [77, 0]
